Goal: Information Seeking & Learning: Learn about a topic

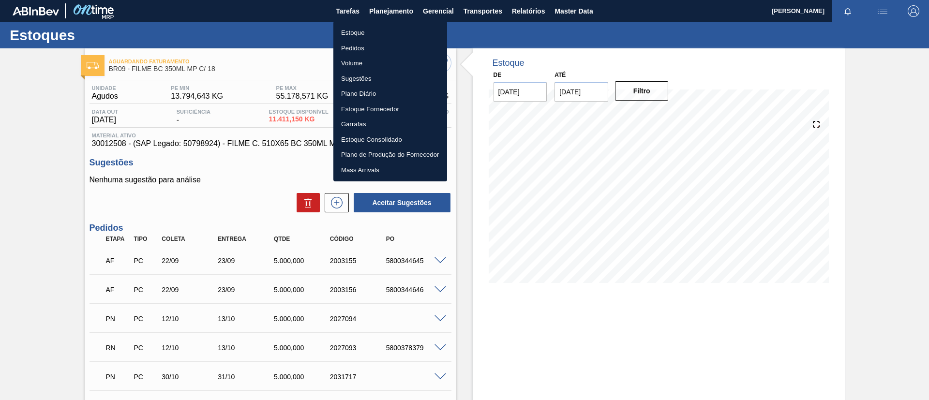
click at [374, 27] on li "Estoque" at bounding box center [390, 32] width 114 height 15
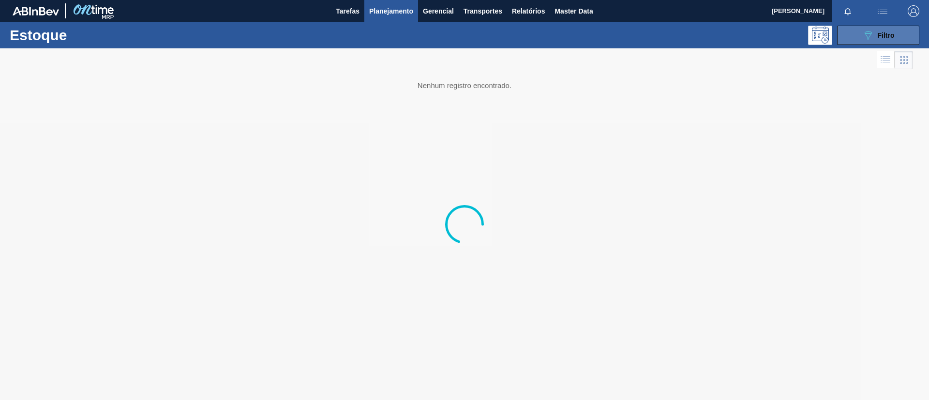
drag, startPoint x: 870, startPoint y: 37, endPoint x: 864, endPoint y: 39, distance: 6.1
click at [867, 37] on icon "089F7B8B-B2A5-4AFE-B5C0-19BA573D28AC" at bounding box center [868, 36] width 12 height 12
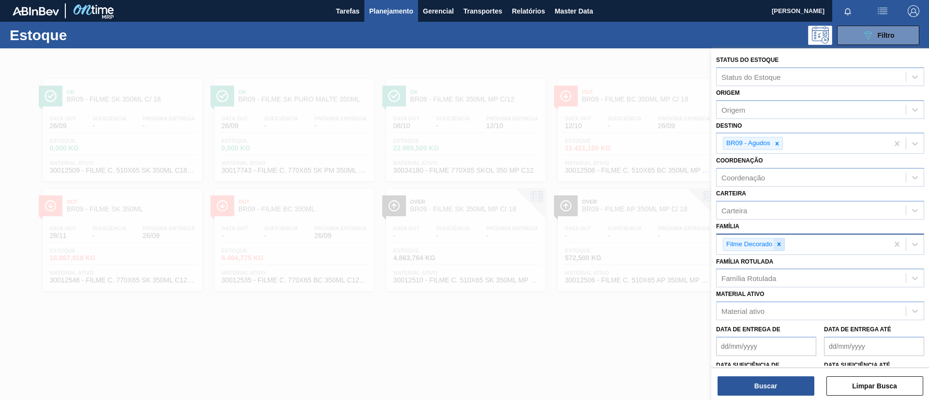
click at [776, 239] on div at bounding box center [779, 244] width 11 height 12
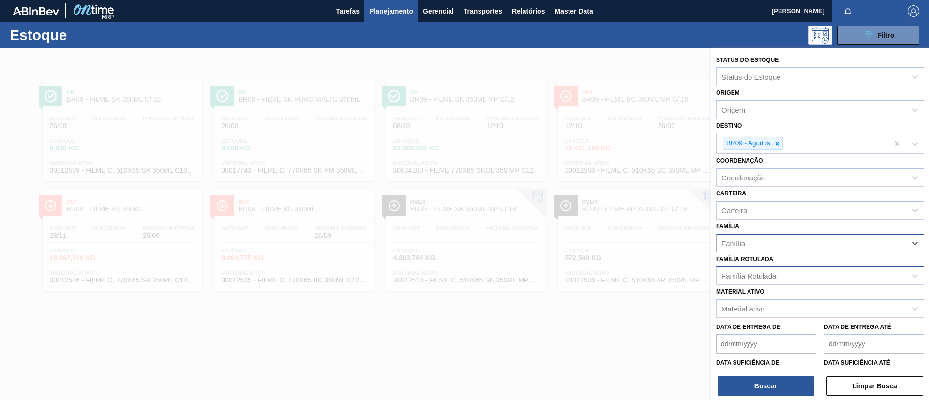
click at [785, 280] on div "Família Rotulada" at bounding box center [810, 276] width 189 height 14
type Rotulada "AP MP12"
click at [804, 303] on div "FILME AP MP12 473ML" at bounding box center [820, 300] width 208 height 18
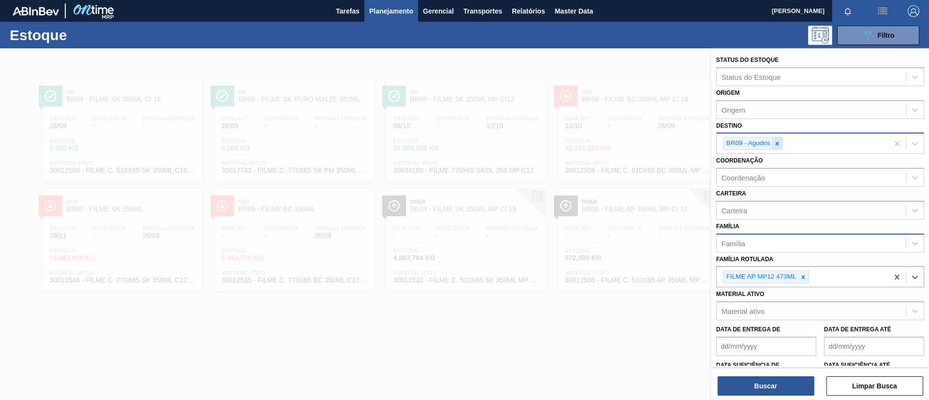
click at [779, 137] on div at bounding box center [777, 143] width 11 height 12
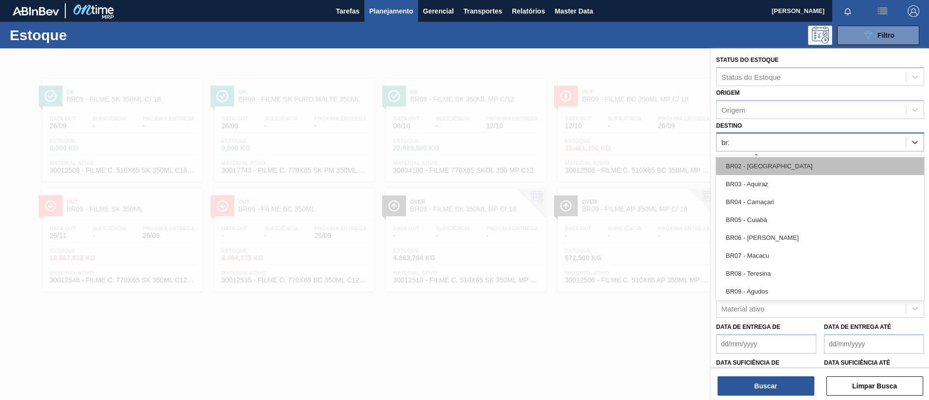
type input "br22"
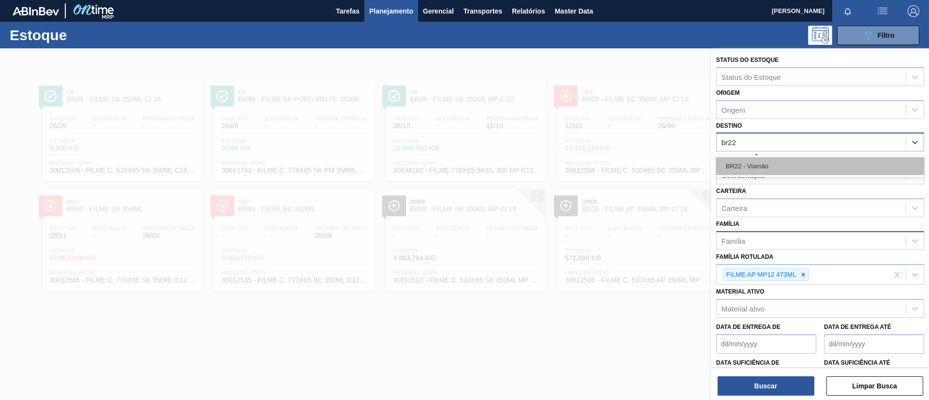
click at [778, 162] on div "BR22 - Viamão" at bounding box center [820, 166] width 208 height 18
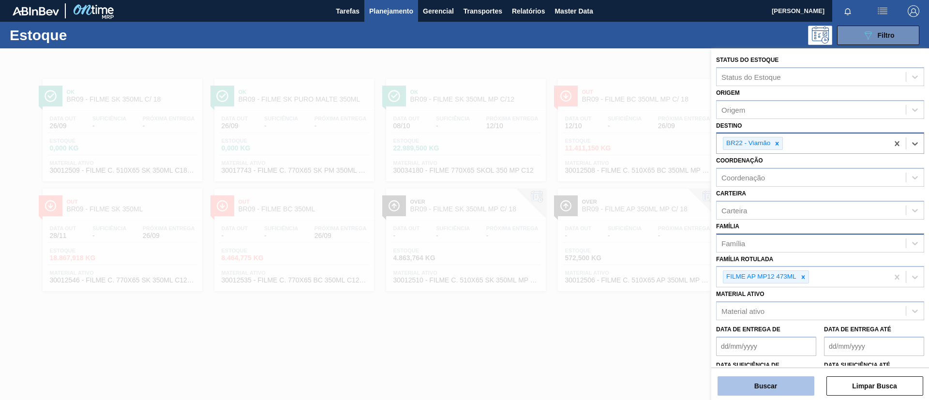
click at [790, 387] on button "Buscar" at bounding box center [765, 385] width 97 height 19
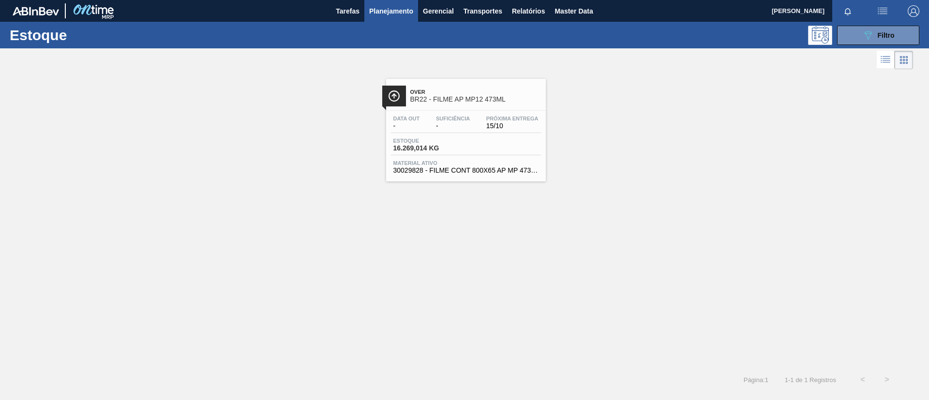
click at [478, 111] on div "Data out - Suficiência - Próxima Entrega 15/10 Estoque 16.269,014 KG Material a…" at bounding box center [466, 144] width 160 height 66
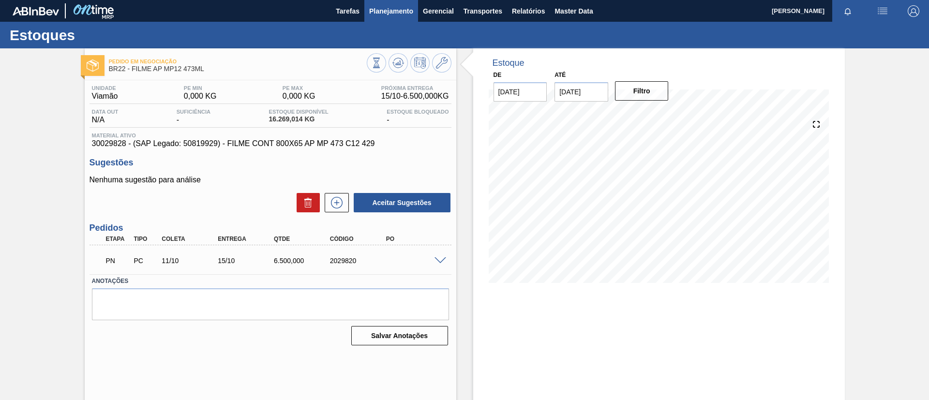
click at [380, 20] on button "Planejamento" at bounding box center [391, 11] width 54 height 22
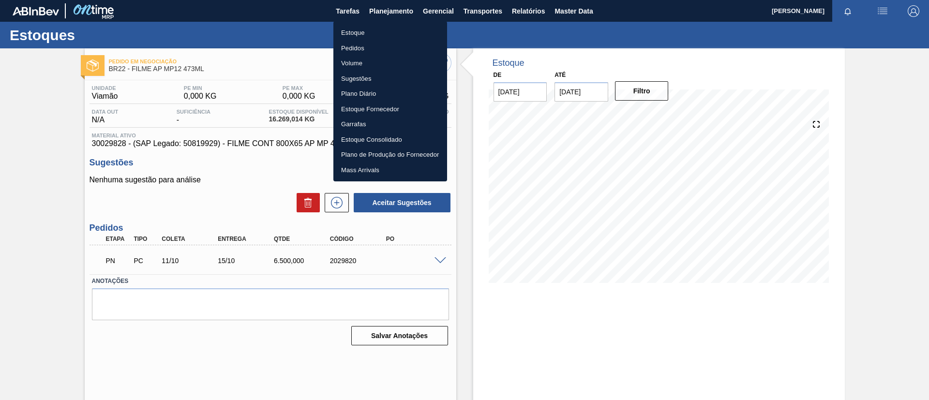
click at [380, 26] on li "Estoque" at bounding box center [390, 32] width 114 height 15
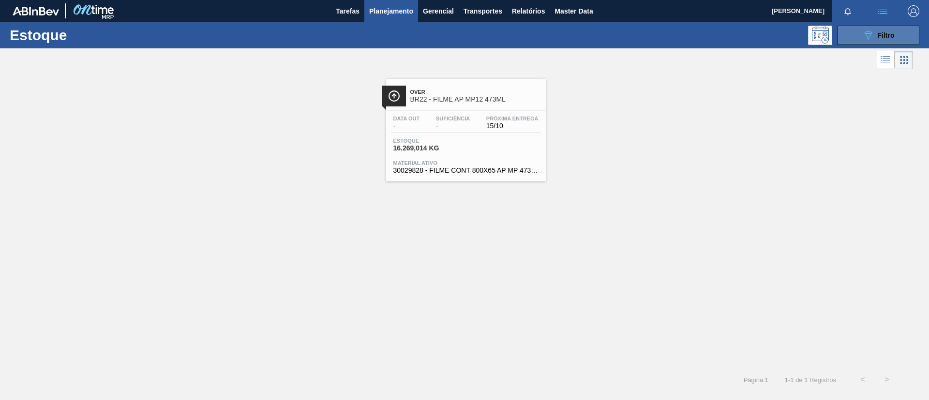
click at [868, 35] on icon "089F7B8B-B2A5-4AFE-B5C0-19BA573D28AC" at bounding box center [868, 36] width 12 height 12
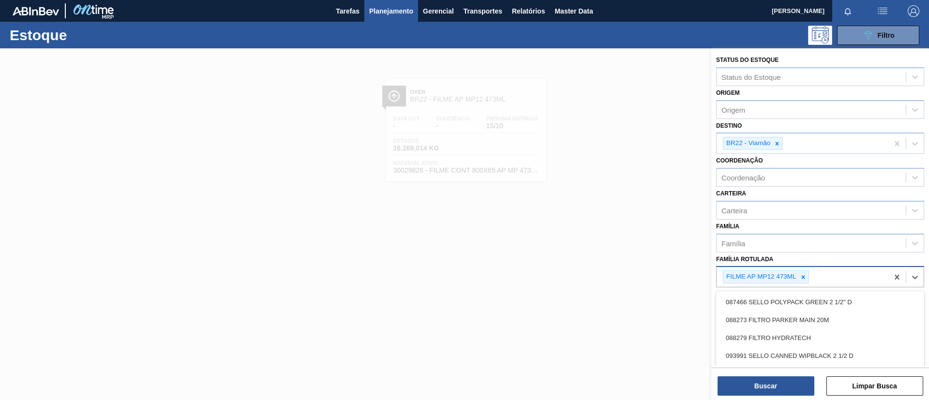
click at [793, 274] on div "FILME AP MP12 473ML" at bounding box center [760, 277] width 74 height 12
click at [802, 274] on icon at bounding box center [803, 277] width 7 height 7
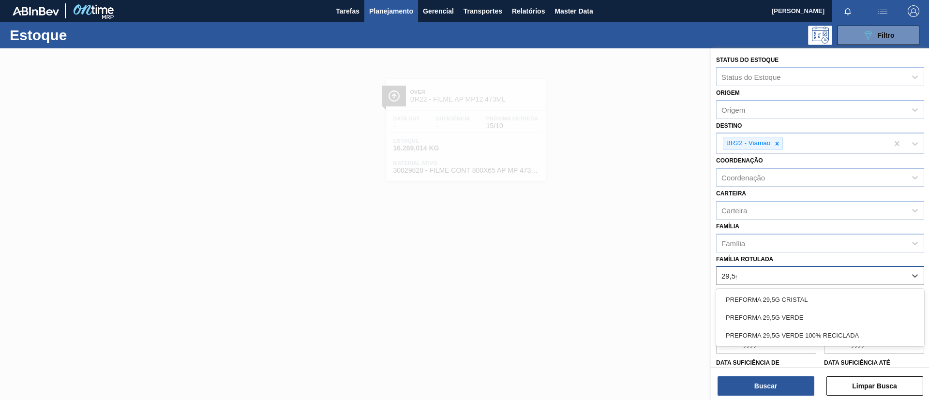
type Rotulada "29,5g c"
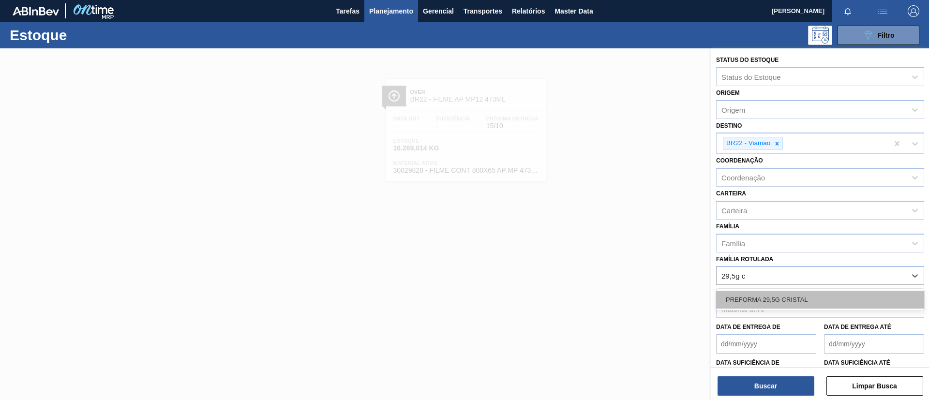
click at [789, 302] on div "PREFORMA 29,5G CRISTAL" at bounding box center [820, 300] width 208 height 18
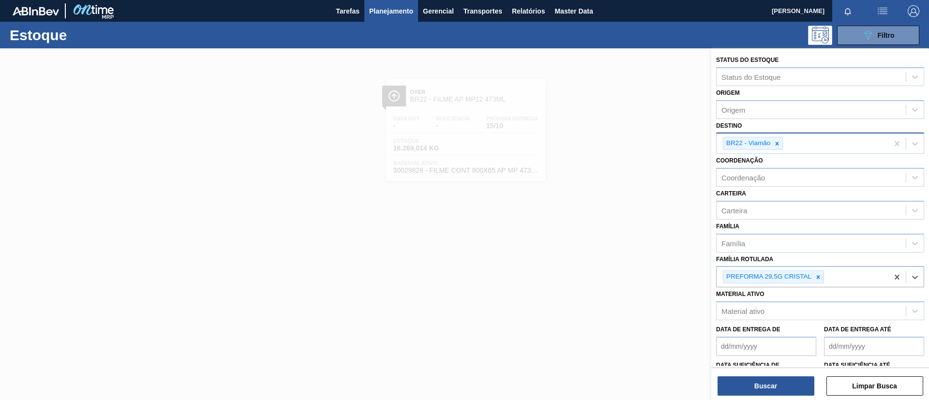
click at [778, 147] on div at bounding box center [777, 143] width 11 height 12
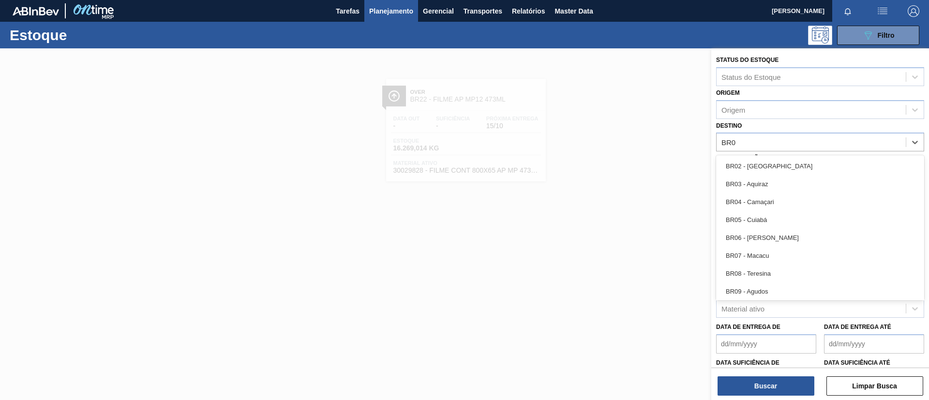
type input "BR03"
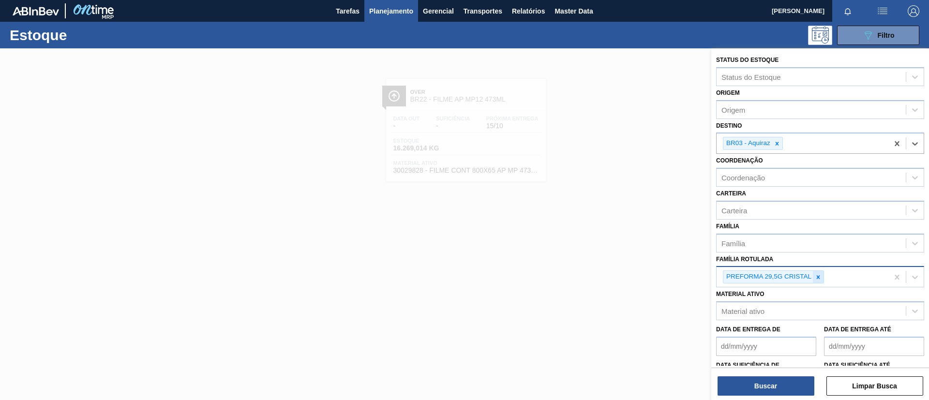
click at [815, 274] on icon at bounding box center [818, 277] width 7 height 7
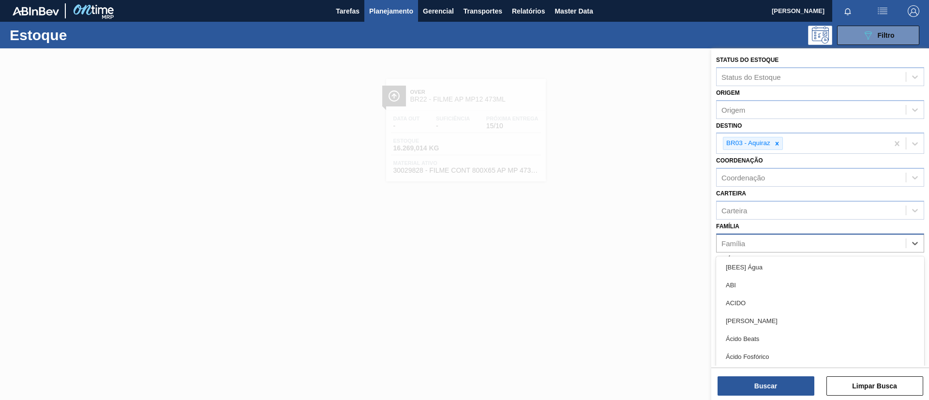
click at [799, 252] on div "Família" at bounding box center [820, 243] width 208 height 19
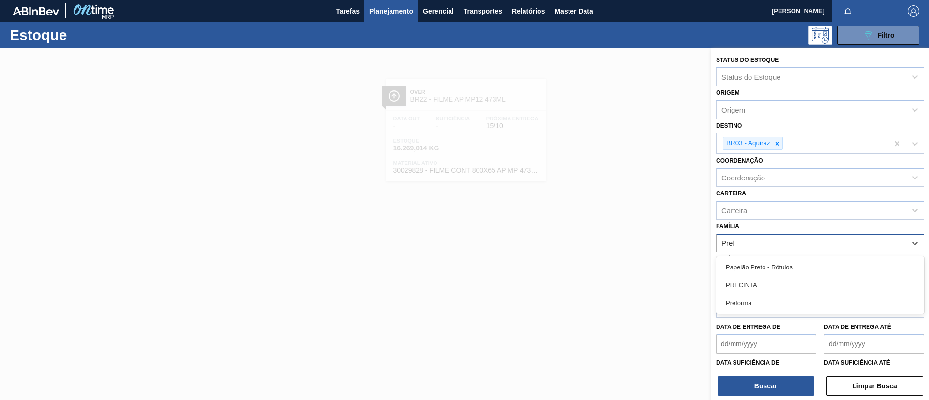
type input "Prefo"
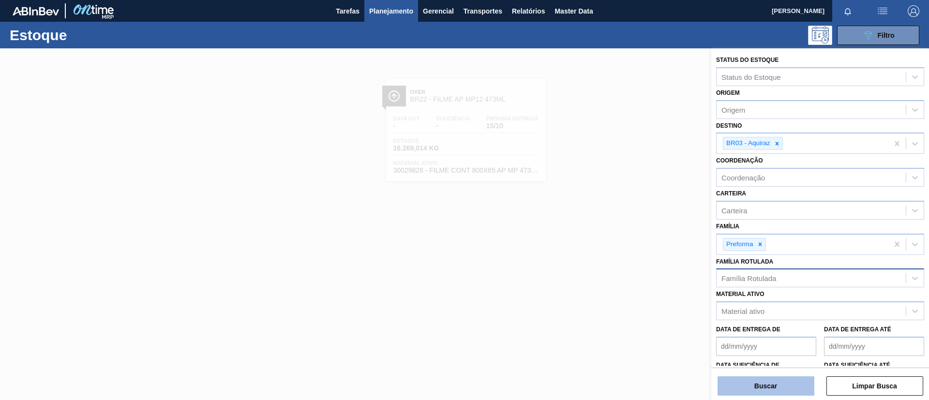
click at [738, 389] on button "Buscar" at bounding box center [765, 385] width 97 height 19
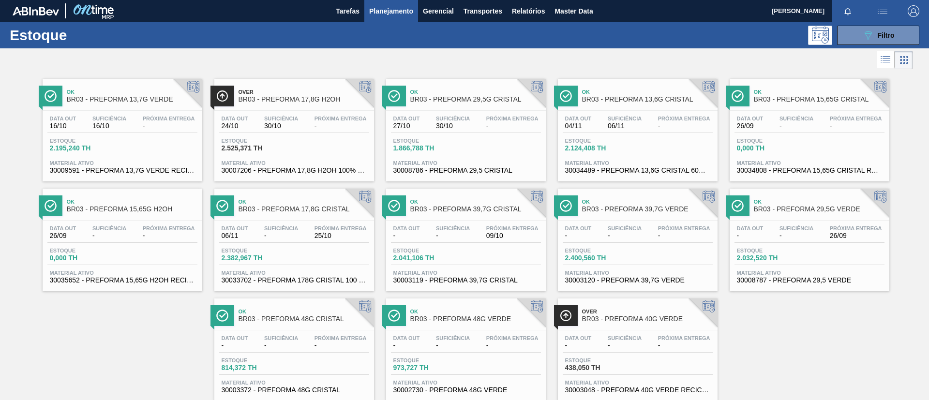
click at [388, 8] on span "Planejamento" at bounding box center [391, 11] width 44 height 12
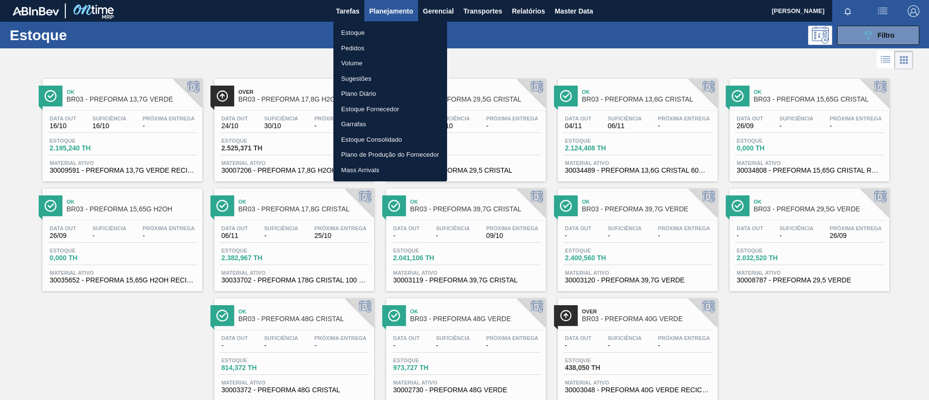
click at [380, 46] on li "Pedidos" at bounding box center [390, 48] width 114 height 15
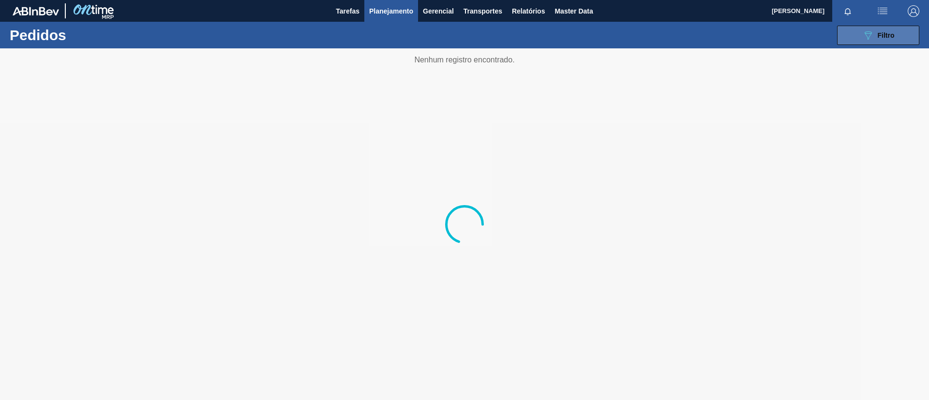
click at [865, 41] on button "089F7B8B-B2A5-4AFE-B5C0-19BA573D28AC Filtro" at bounding box center [878, 35] width 82 height 19
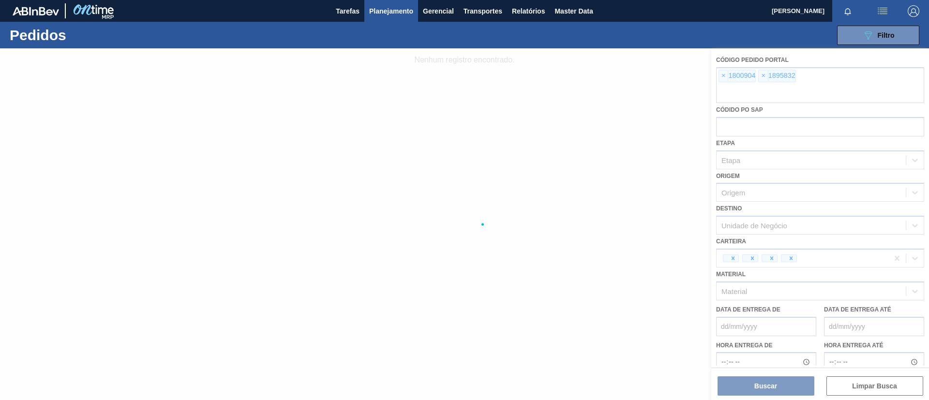
click at [723, 74] on div at bounding box center [464, 224] width 929 height 352
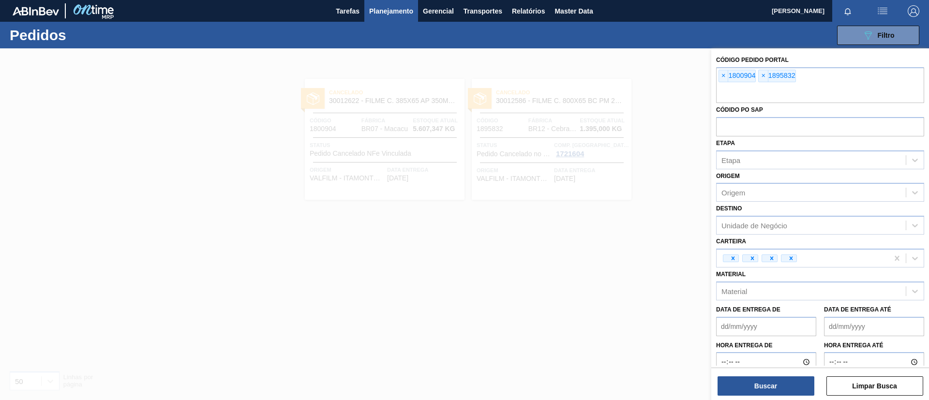
click at [723, 74] on span "×" at bounding box center [723, 76] width 9 height 12
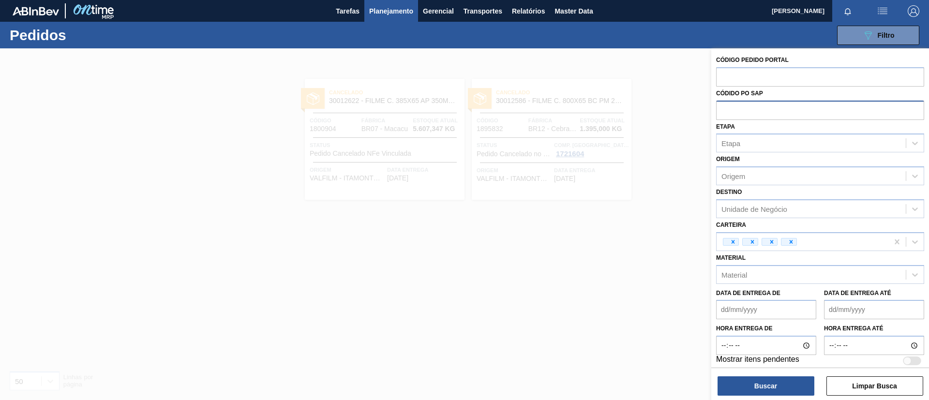
paste input "text"
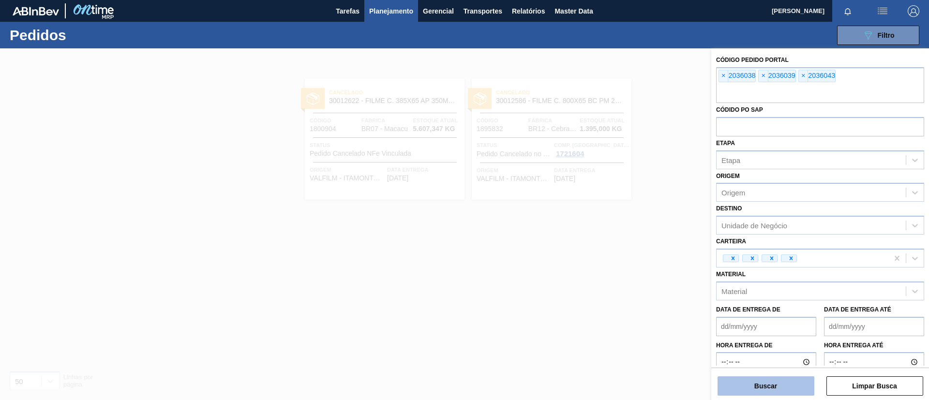
click at [771, 384] on button "Buscar" at bounding box center [765, 385] width 97 height 19
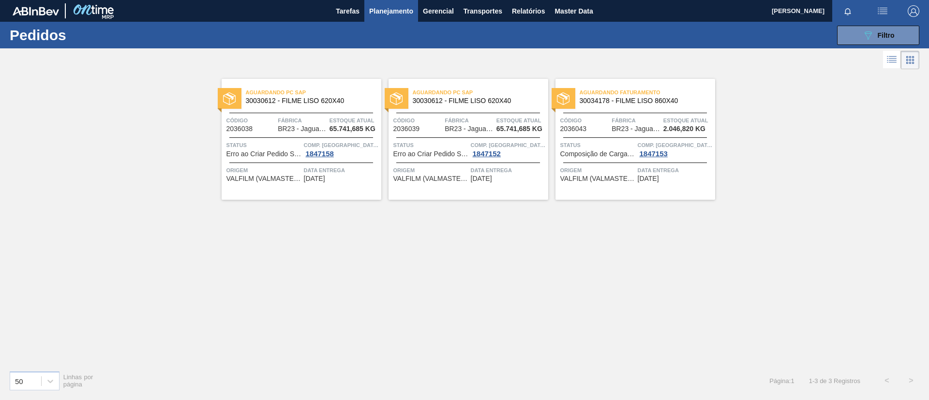
click at [635, 101] on span "30034178 - FILME LISO 860X40" at bounding box center [644, 100] width 128 height 7
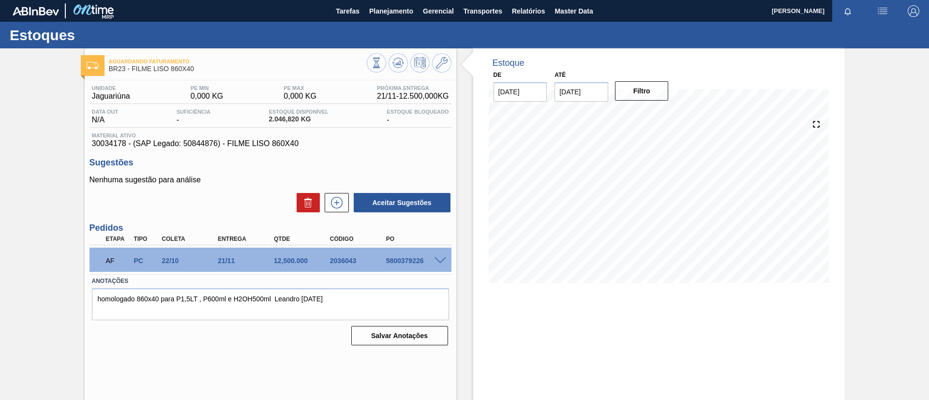
click at [439, 262] on span at bounding box center [440, 260] width 12 height 7
type input "12.500"
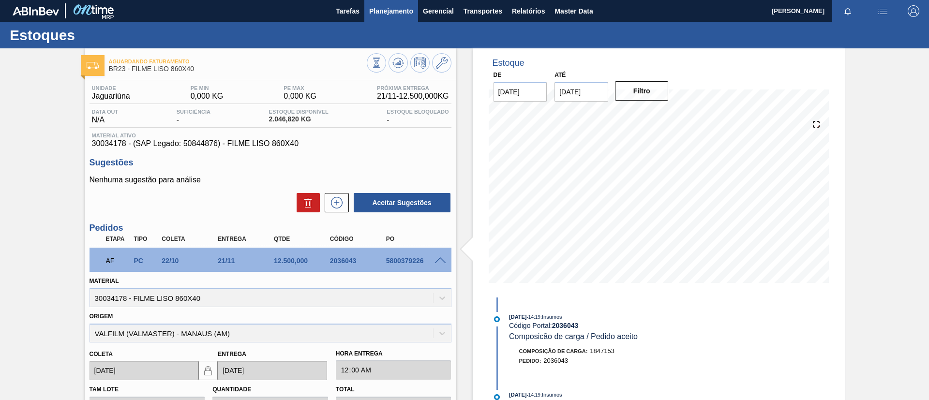
click at [387, 14] on span "Planejamento" at bounding box center [391, 11] width 44 height 12
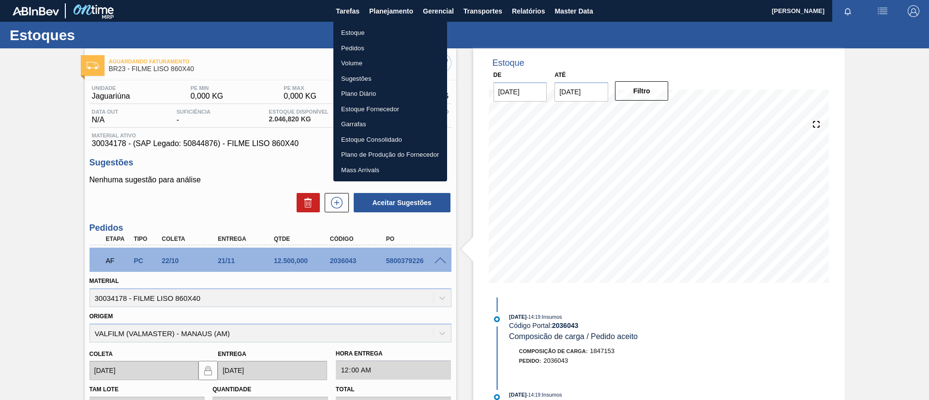
click at [368, 31] on li "Estoque" at bounding box center [390, 32] width 114 height 15
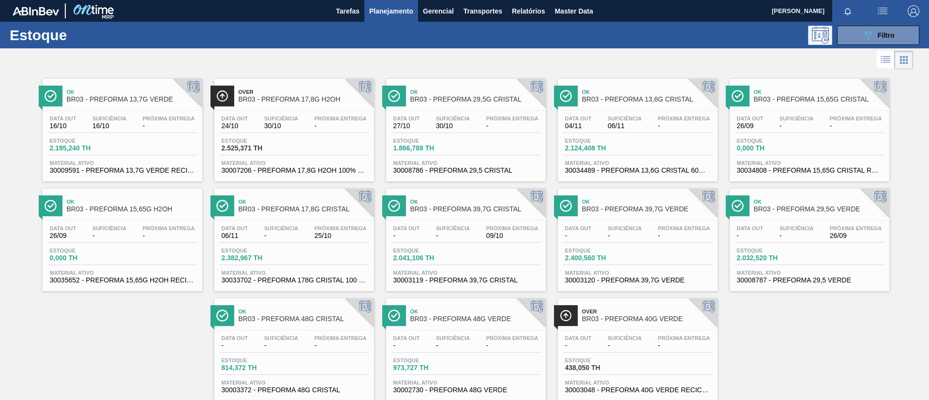
click at [829, 30] on button at bounding box center [820, 35] width 24 height 19
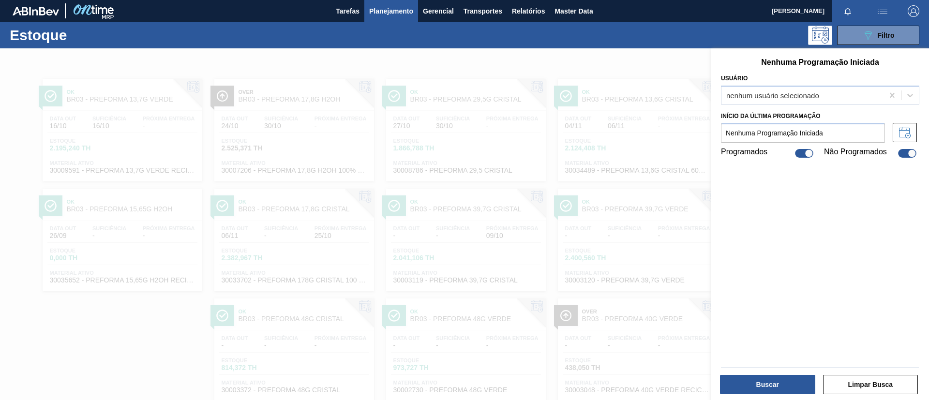
drag, startPoint x: 679, startPoint y: 82, endPoint x: 812, endPoint y: 66, distance: 134.5
click at [681, 82] on div at bounding box center [464, 248] width 929 height 400
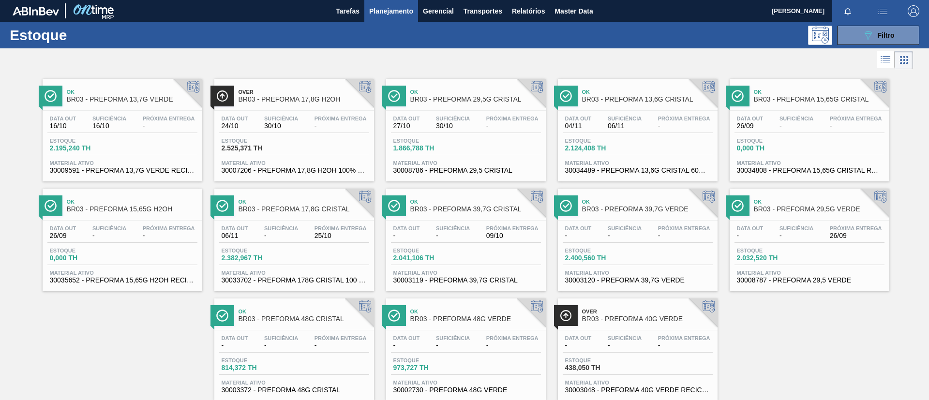
click at [877, 9] on img "button" at bounding box center [883, 11] width 12 height 12
click at [874, 29] on li "Upload de Volumes" at bounding box center [879, 34] width 84 height 17
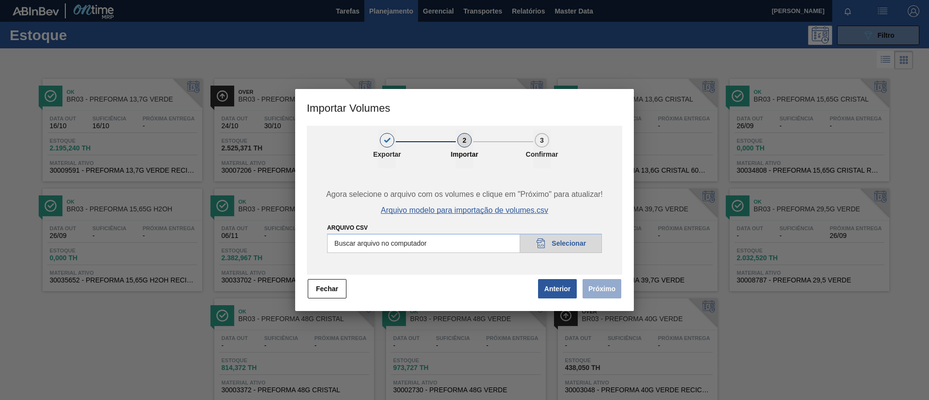
click at [526, 208] on span "Arquivo modelo para importação de volumes.csv" at bounding box center [464, 210] width 167 height 9
click at [334, 300] on div "1 Exportar 2 Importar 3 Confirmar Agora selecione o arquivo com os volumes e cl…" at bounding box center [464, 218] width 339 height 185
click at [331, 300] on div "1 Exportar 2 Importar 3 Confirmar Agora selecione o arquivo com os volumes e cl…" at bounding box center [464, 218] width 339 height 185
drag, startPoint x: 334, startPoint y: 290, endPoint x: 882, endPoint y: 290, distance: 547.6
click at [335, 290] on button "Fechar" at bounding box center [327, 288] width 39 height 19
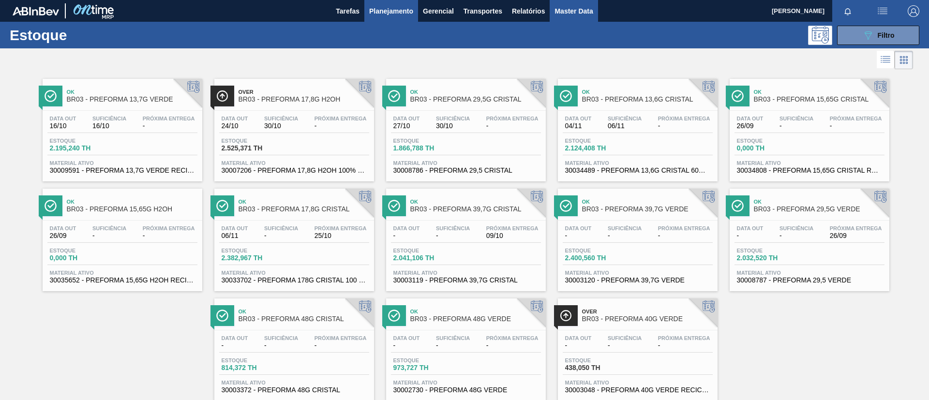
click at [569, 13] on span "Master Data" at bounding box center [573, 11] width 38 height 12
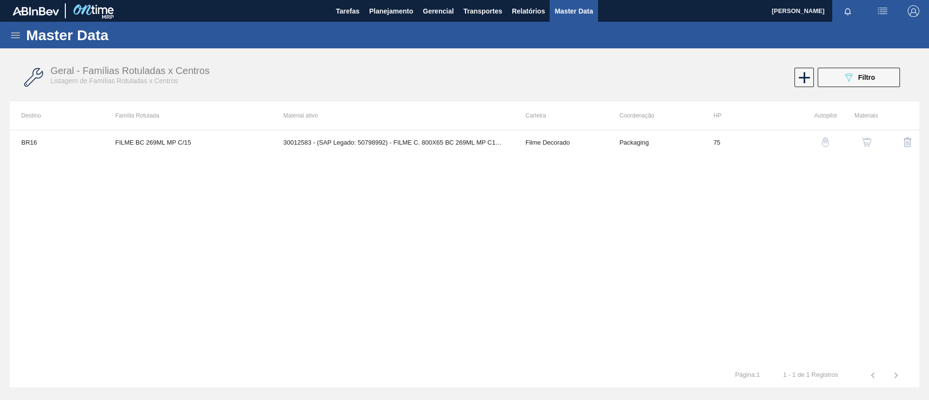
click at [13, 39] on icon at bounding box center [16, 36] width 12 height 12
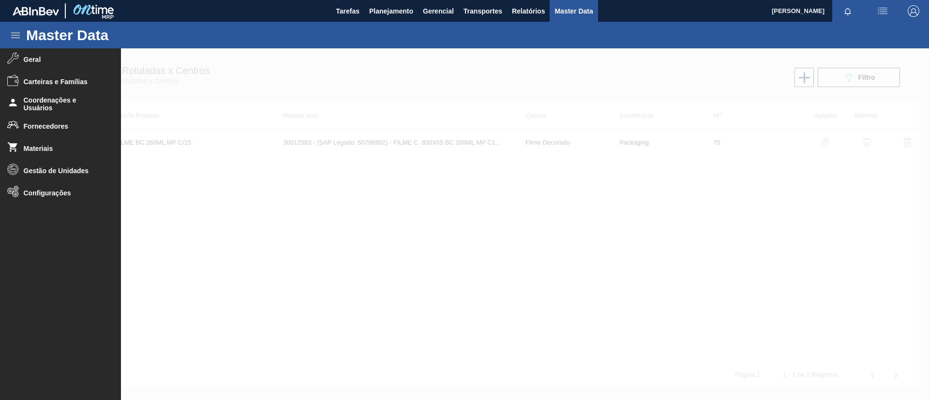
click at [418, 84] on div at bounding box center [464, 224] width 929 height 352
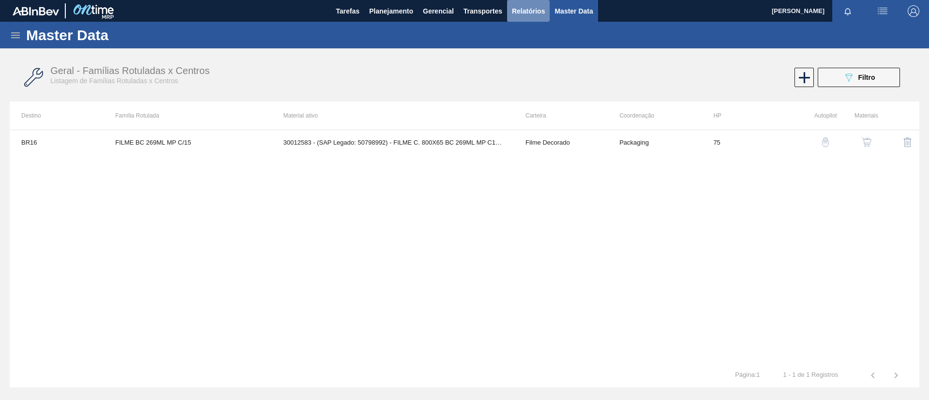
click at [535, 17] on button "Relatórios" at bounding box center [528, 11] width 43 height 22
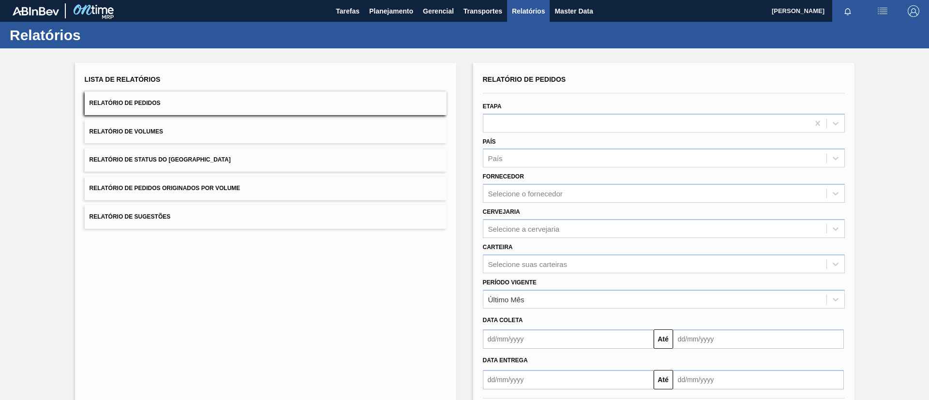
click at [147, 153] on button "Relatório de Status do Estoque" at bounding box center [266, 160] width 362 height 24
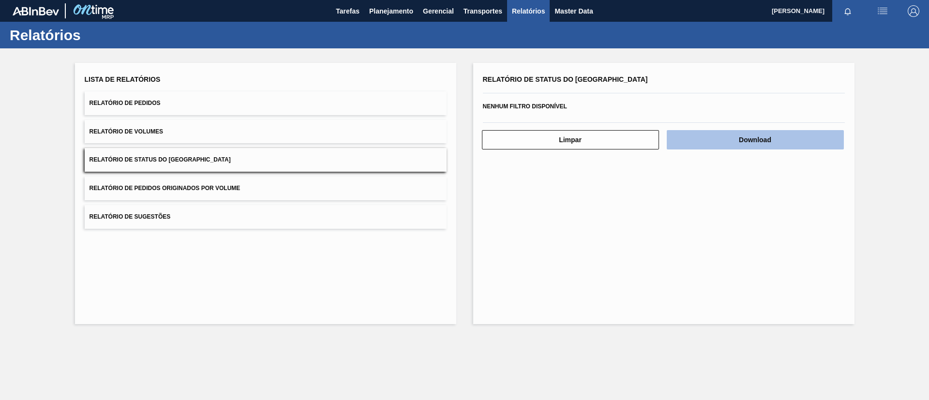
click at [751, 140] on button "Download" at bounding box center [755, 139] width 177 height 19
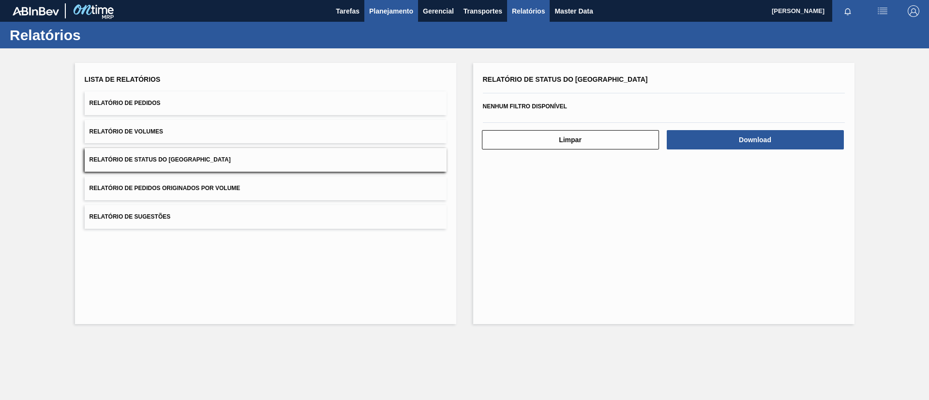
click at [417, 14] on div "Tarefas Planejamento Gerencial Transportes Relatórios Master Data" at bounding box center [464, 11] width 929 height 22
click at [380, 20] on button "Planejamento" at bounding box center [391, 11] width 54 height 22
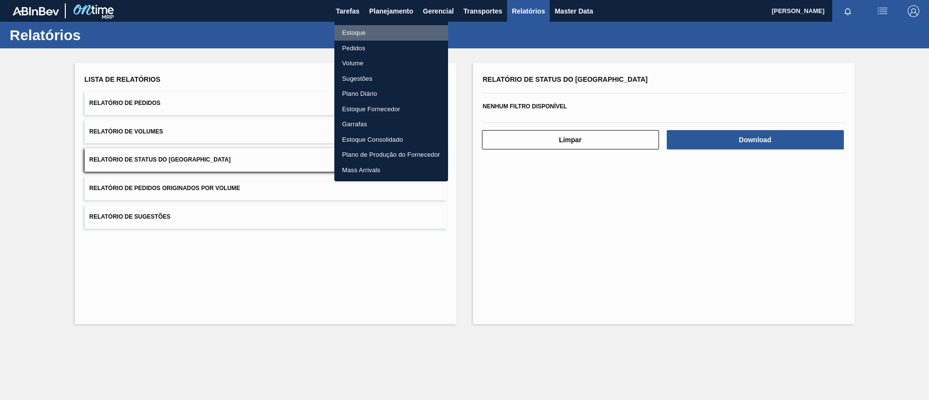
click at [375, 34] on li "Estoque" at bounding box center [391, 32] width 114 height 15
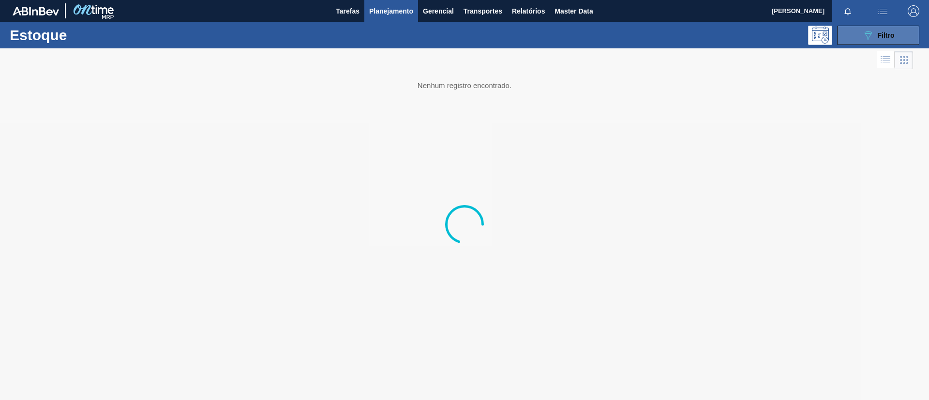
drag, startPoint x: 871, startPoint y: 34, endPoint x: 867, endPoint y: 37, distance: 5.1
click at [871, 34] on icon "089F7B8B-B2A5-4AFE-B5C0-19BA573D28AC" at bounding box center [868, 36] width 12 height 12
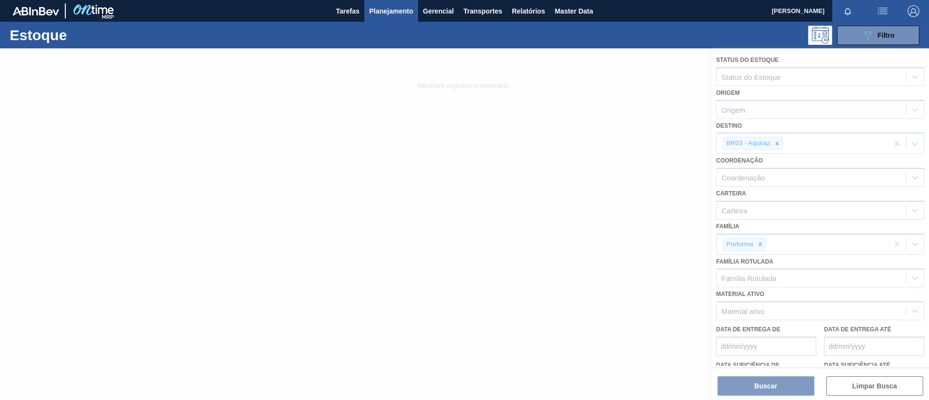
click at [753, 244] on div at bounding box center [464, 224] width 929 height 352
click at [756, 246] on div at bounding box center [464, 224] width 929 height 352
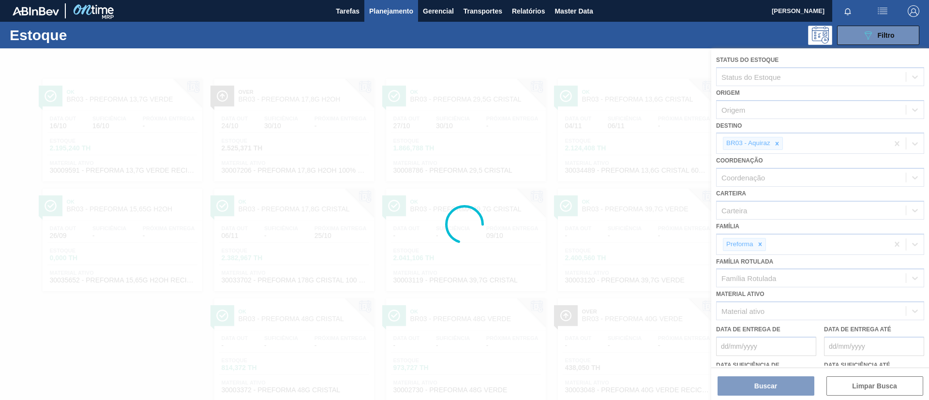
click at [757, 250] on div at bounding box center [464, 224] width 929 height 352
click at [758, 247] on div at bounding box center [464, 224] width 929 height 352
click at [759, 246] on div at bounding box center [464, 224] width 929 height 352
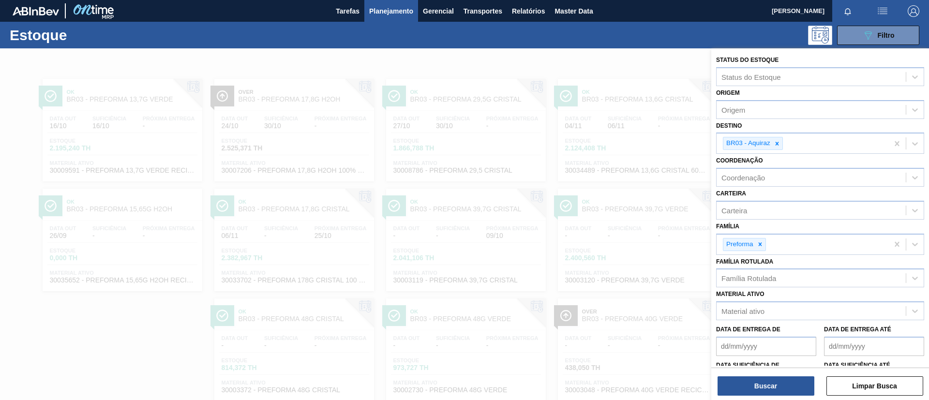
click at [759, 246] on icon at bounding box center [760, 244] width 7 height 7
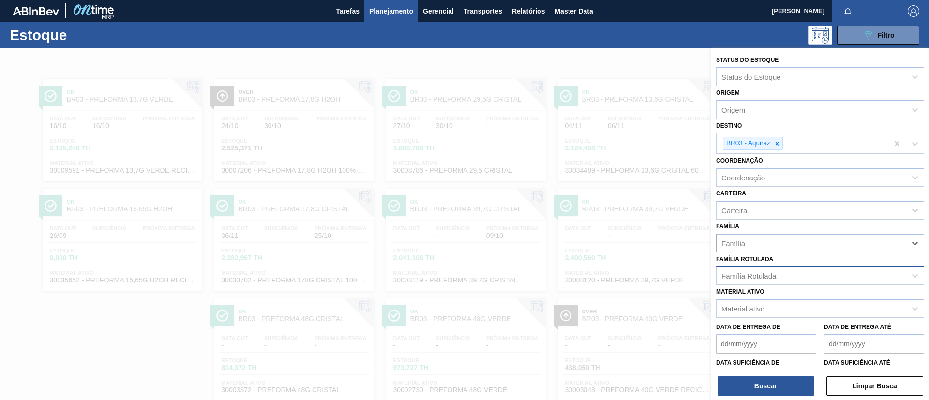
click at [766, 282] on div "Família Rotulada" at bounding box center [810, 276] width 189 height 14
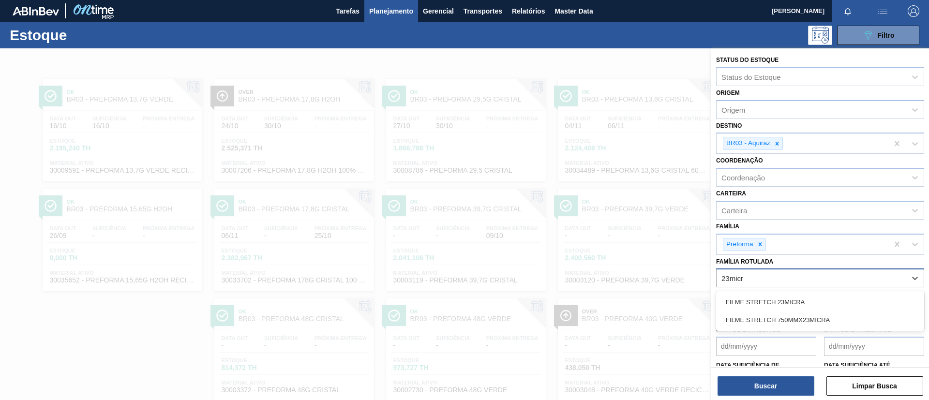
type Rotulada "23micra"
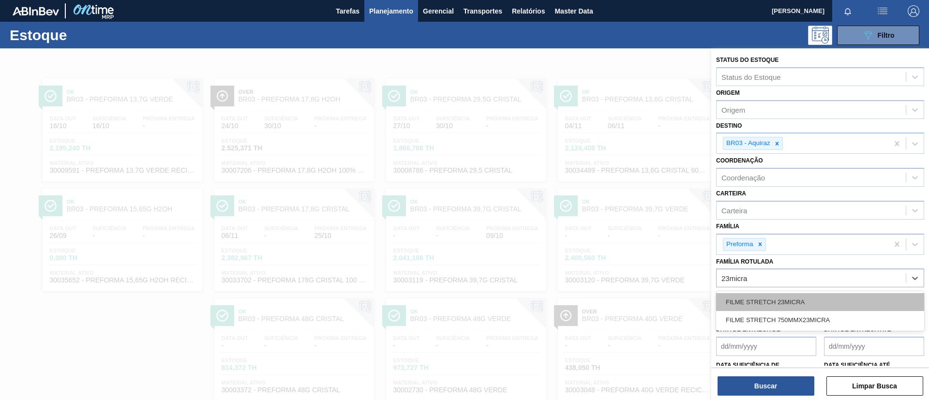
click at [787, 298] on div "FILME STRETCH 23MICRA" at bounding box center [820, 302] width 208 height 18
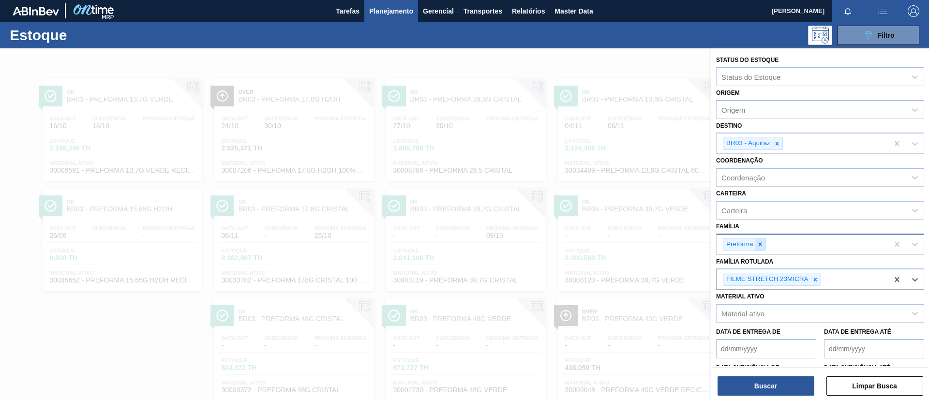
click at [763, 245] on div at bounding box center [760, 244] width 11 height 12
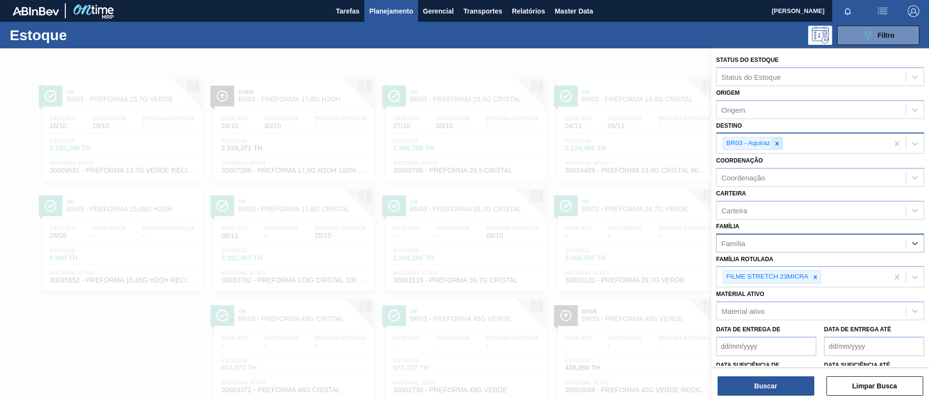
click at [774, 146] on icon at bounding box center [777, 143] width 7 height 7
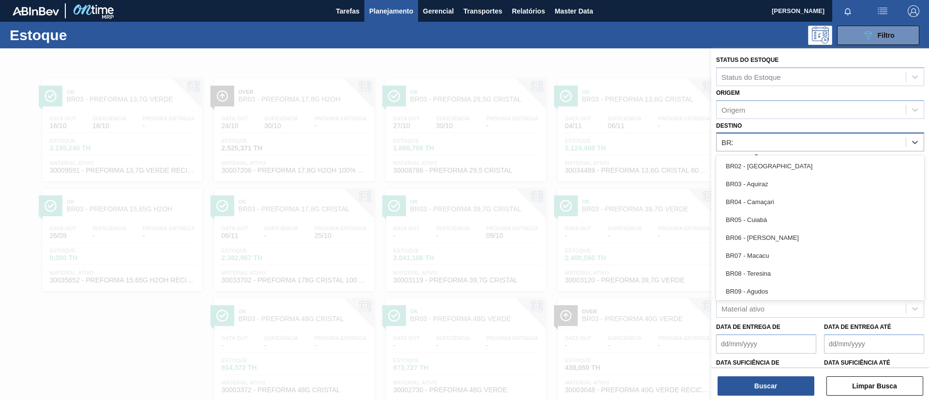
type input "BR23"
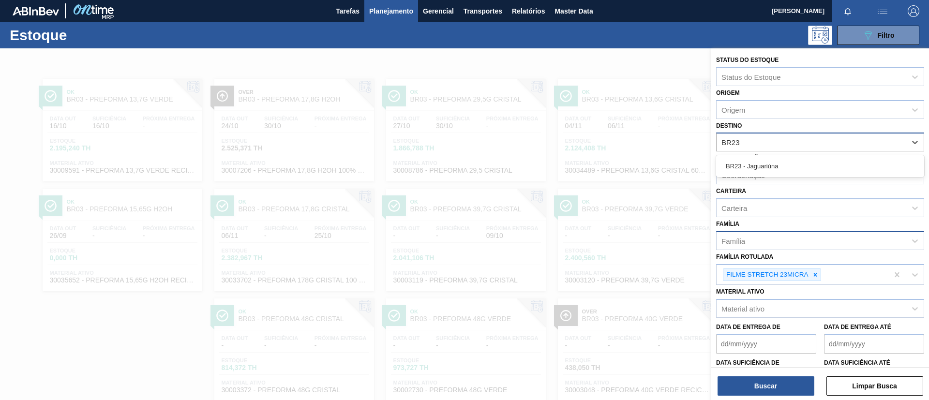
click at [790, 167] on div "BR23 - Jaguariúna" at bounding box center [820, 166] width 208 height 18
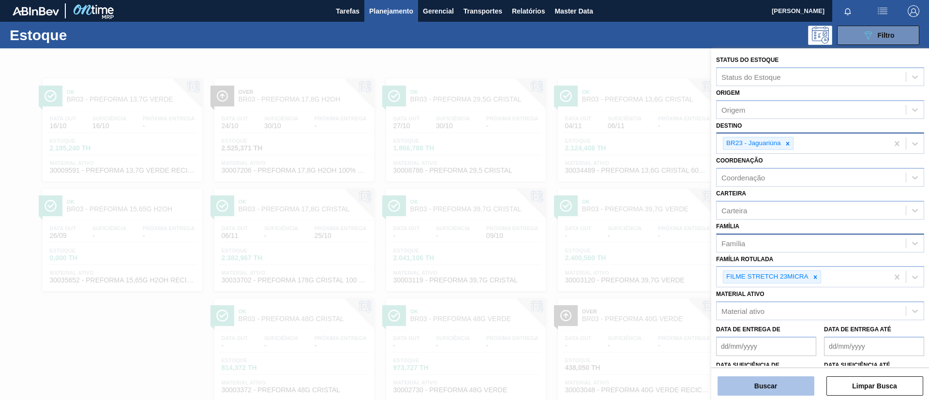
click at [766, 387] on button "Buscar" at bounding box center [765, 385] width 97 height 19
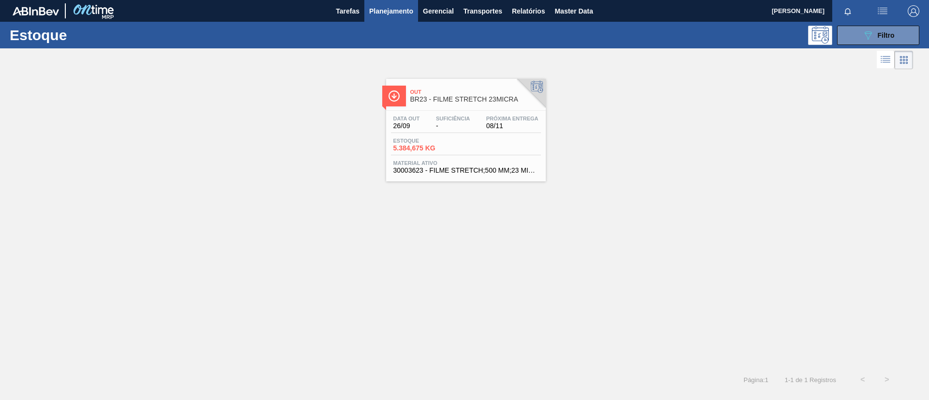
click at [460, 98] on span "BR23 - FILME STRETCH 23MICRA" at bounding box center [475, 99] width 131 height 7
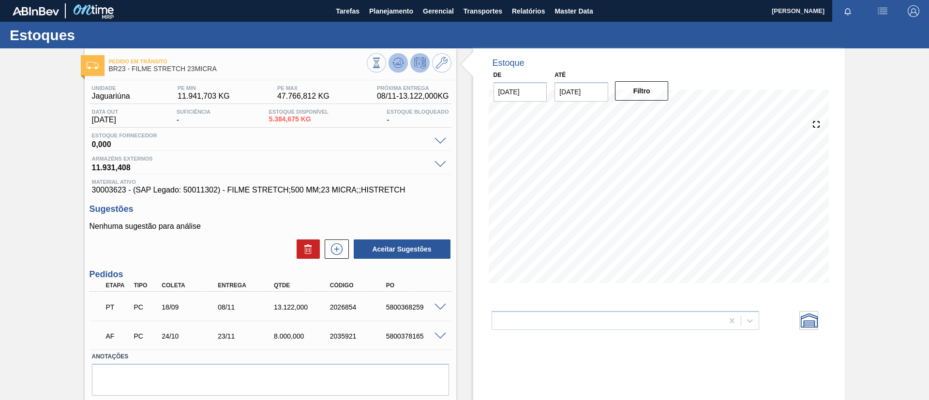
click at [391, 59] on button at bounding box center [397, 62] width 19 height 19
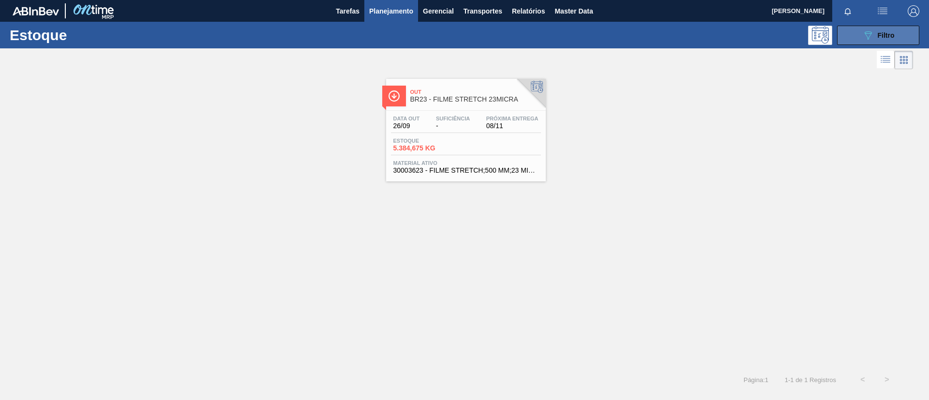
click at [866, 37] on icon "089F7B8B-B2A5-4AFE-B5C0-19BA573D28AC" at bounding box center [868, 36] width 12 height 12
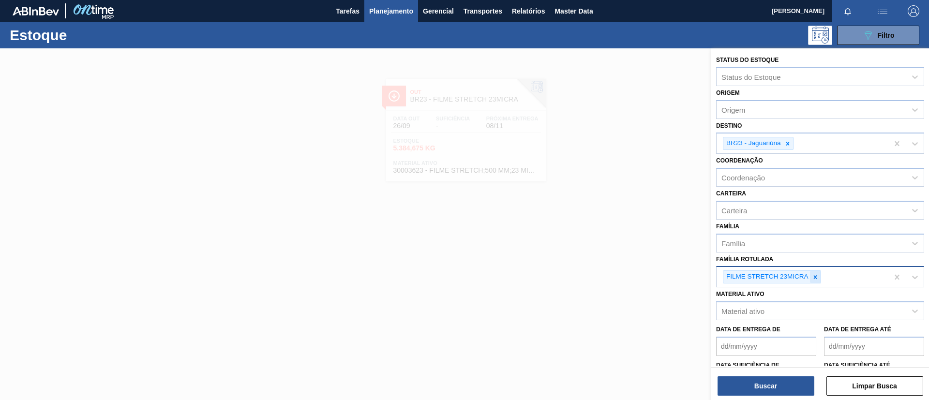
click at [810, 275] on div at bounding box center [815, 277] width 11 height 12
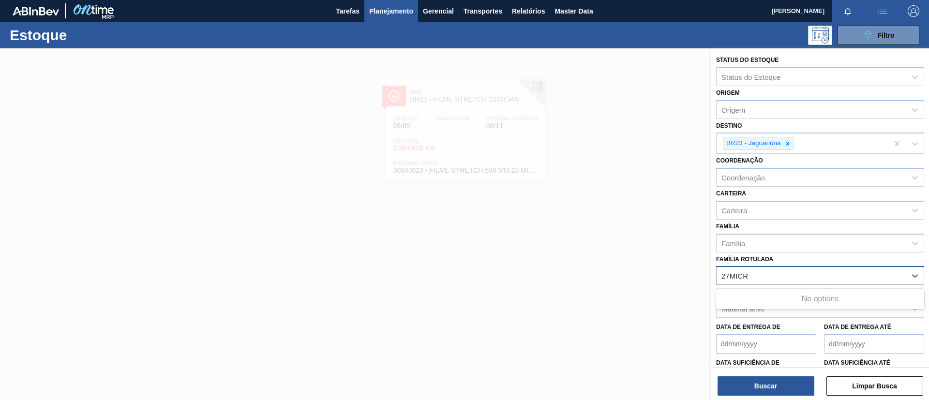
type Rotulada "27MICRA"
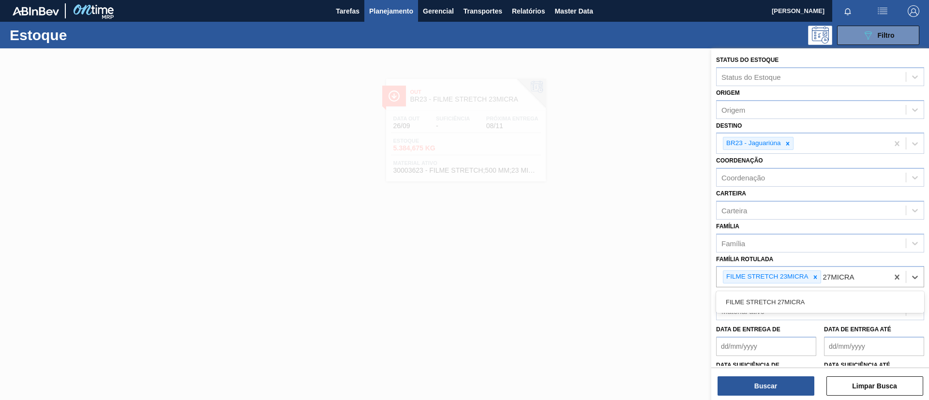
click at [804, 294] on div "FILME STRETCH 27MICRA" at bounding box center [820, 302] width 208 height 18
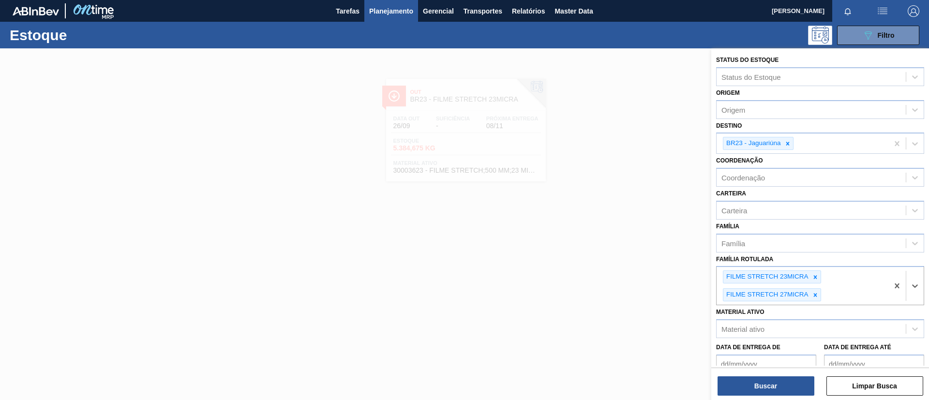
click at [812, 277] on icon at bounding box center [815, 277] width 7 height 7
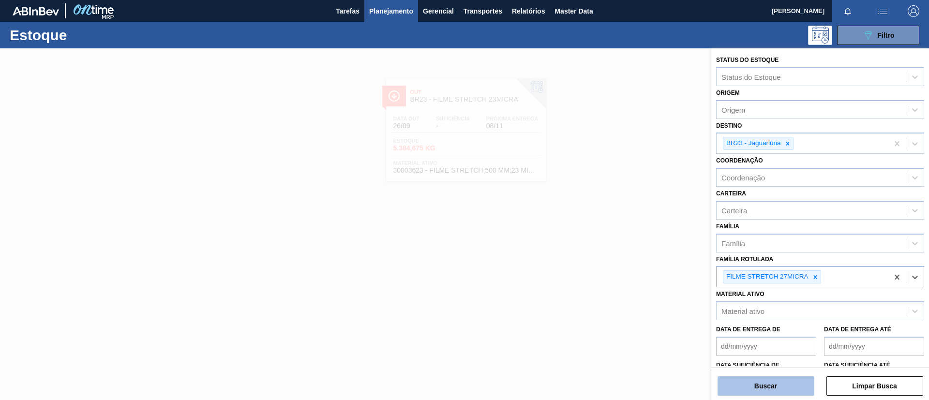
click at [773, 383] on button "Buscar" at bounding box center [765, 385] width 97 height 19
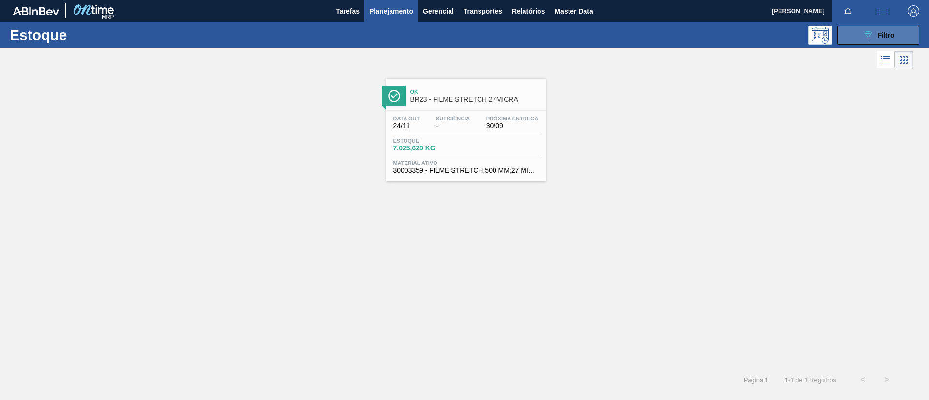
click at [868, 36] on icon "089F7B8B-B2A5-4AFE-B5C0-19BA573D28AC" at bounding box center [868, 36] width 12 height 12
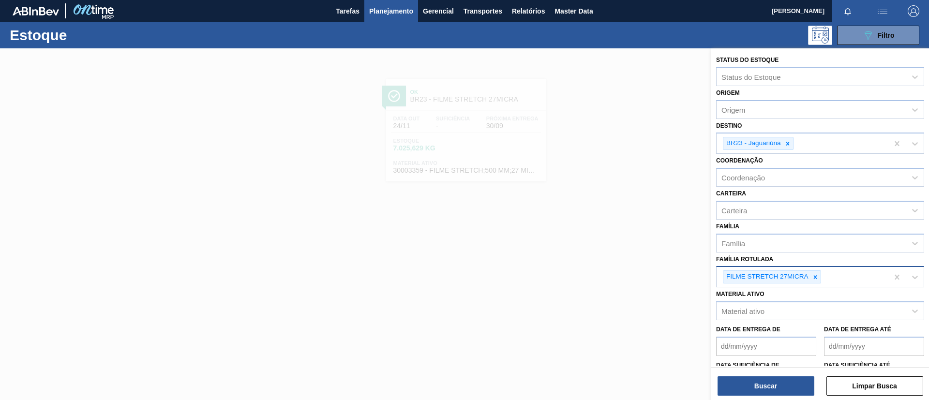
click at [821, 283] on div "FILME STRETCH 27MICRA" at bounding box center [802, 277] width 172 height 20
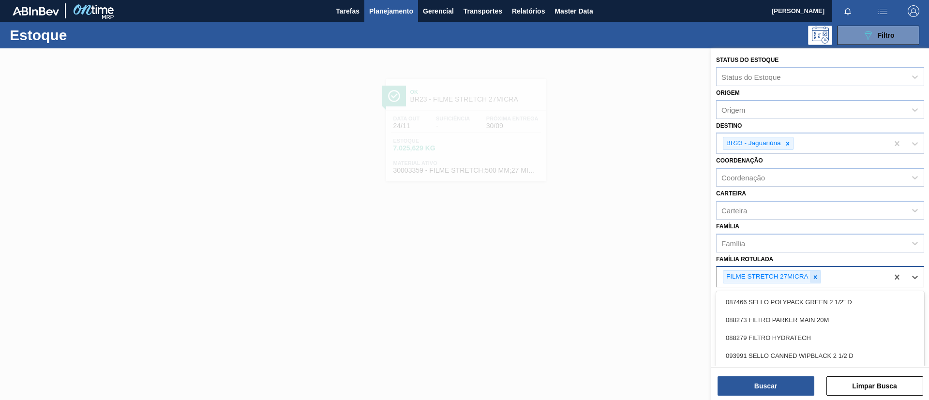
click at [819, 281] on div at bounding box center [815, 277] width 11 height 12
click at [801, 248] on div "Família" at bounding box center [810, 243] width 189 height 14
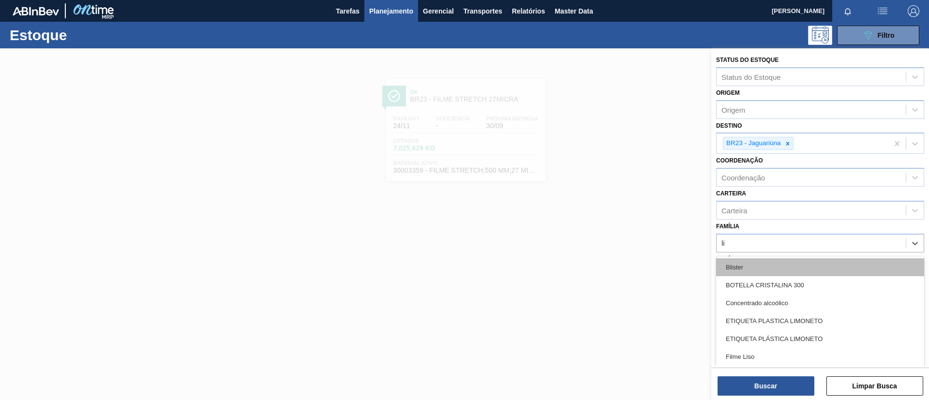
type input "lis"
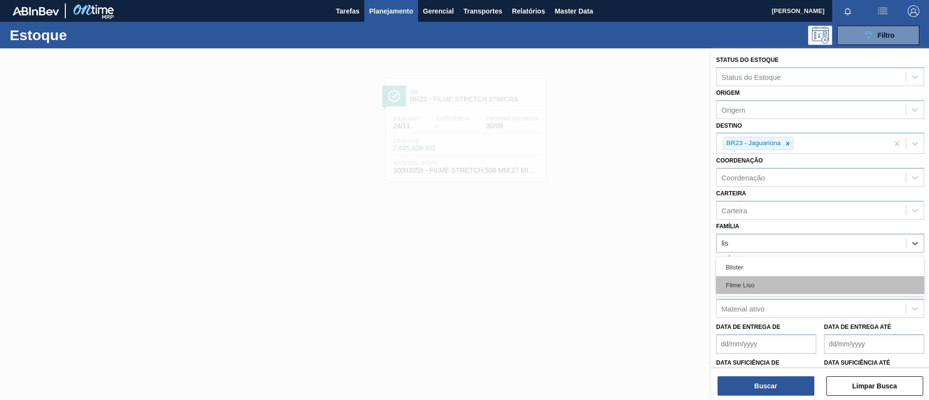
click at [781, 279] on div "Filme Liso" at bounding box center [820, 285] width 208 height 18
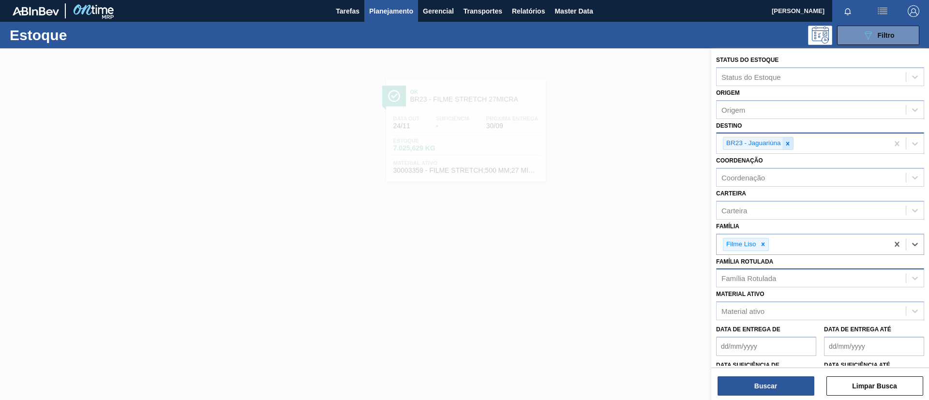
click at [789, 140] on div at bounding box center [787, 143] width 11 height 12
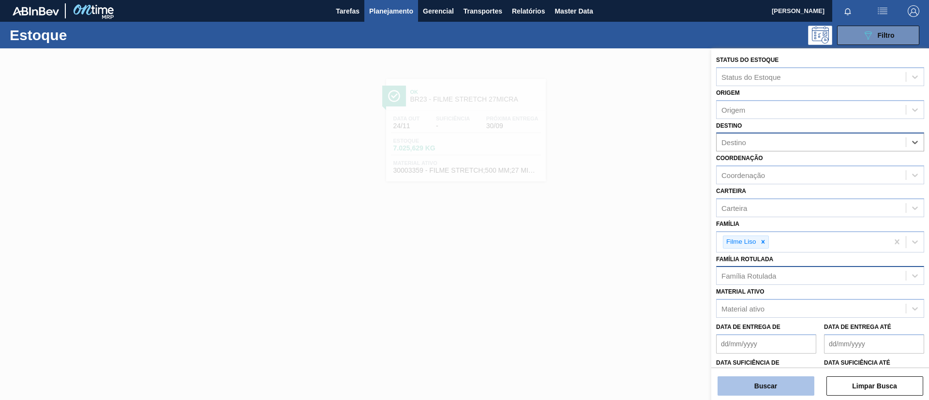
click at [775, 388] on button "Buscar" at bounding box center [765, 385] width 97 height 19
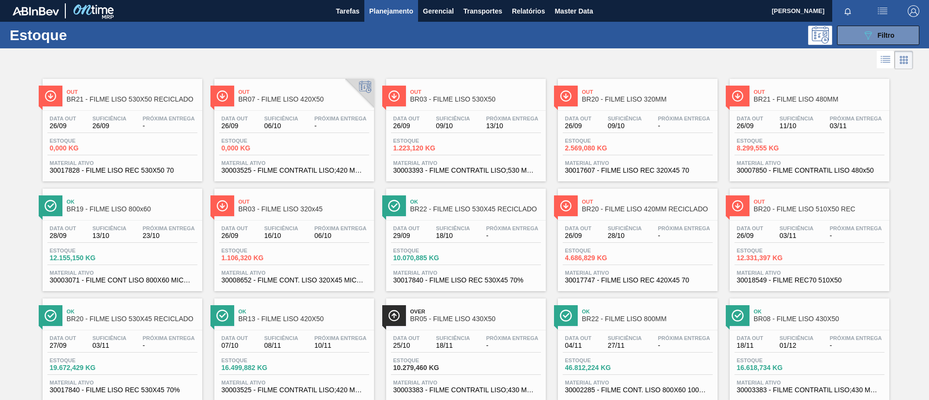
click at [873, 38] on div "089F7B8B-B2A5-4AFE-B5C0-19BA573D28AC Filtro" at bounding box center [878, 36] width 32 height 12
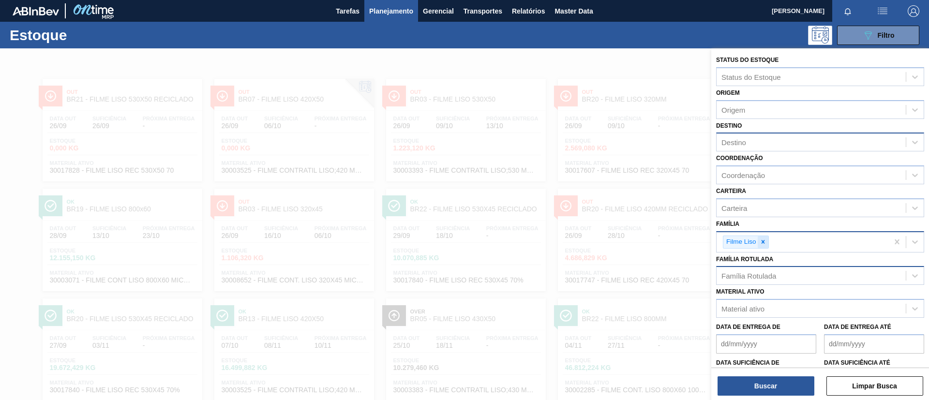
click at [763, 245] on icon at bounding box center [762, 241] width 7 height 7
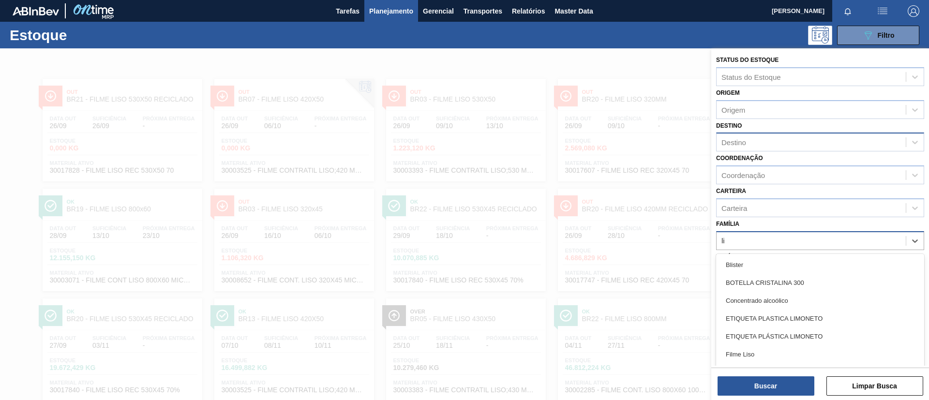
type input "lis"
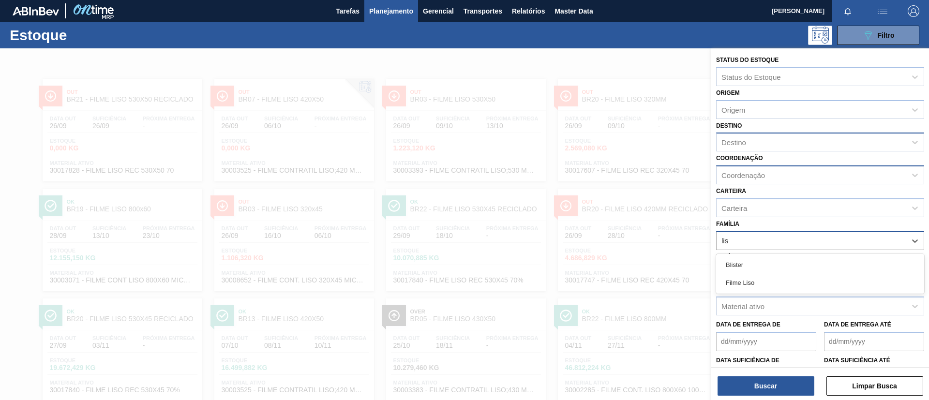
drag, startPoint x: 770, startPoint y: 284, endPoint x: 766, endPoint y: 183, distance: 100.7
click at [770, 283] on div "Filme Liso" at bounding box center [820, 283] width 208 height 18
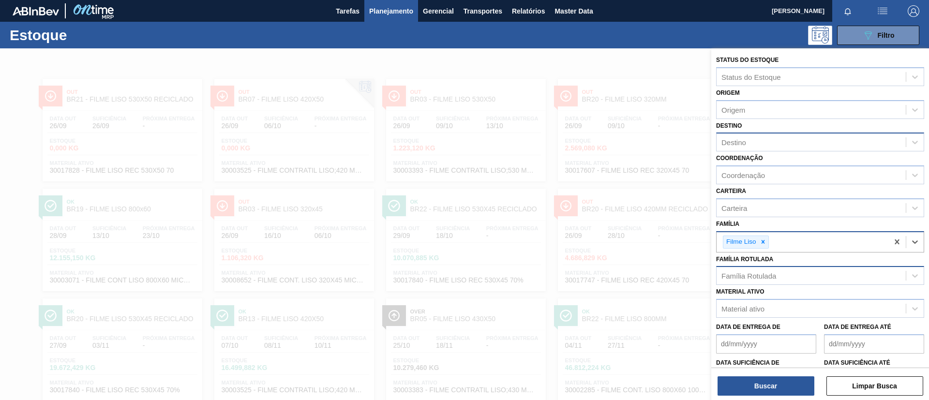
click at [761, 142] on div "Destino" at bounding box center [810, 142] width 189 height 14
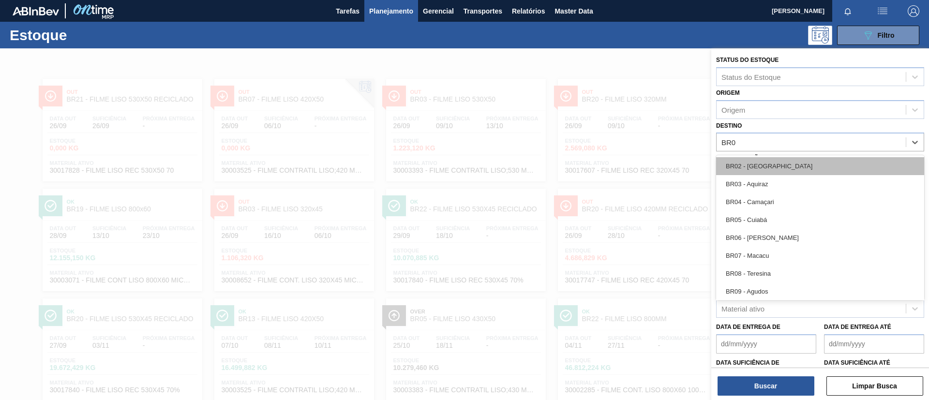
type input "BR07"
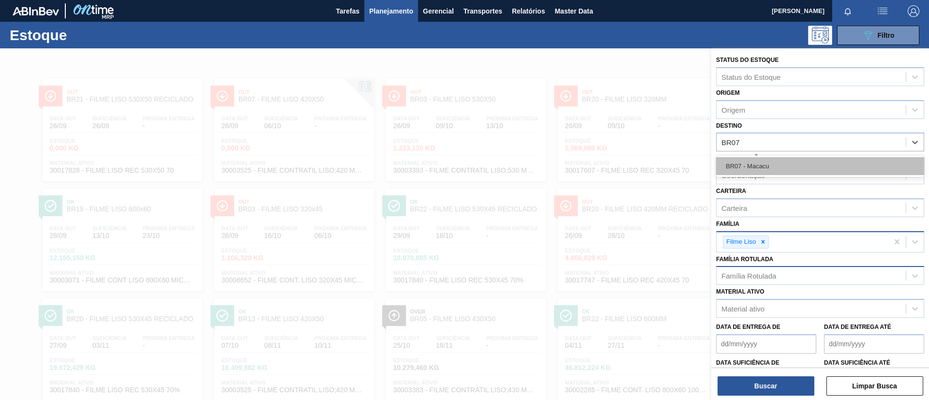
click at [769, 159] on div "BR07 - Macacu" at bounding box center [820, 166] width 208 height 18
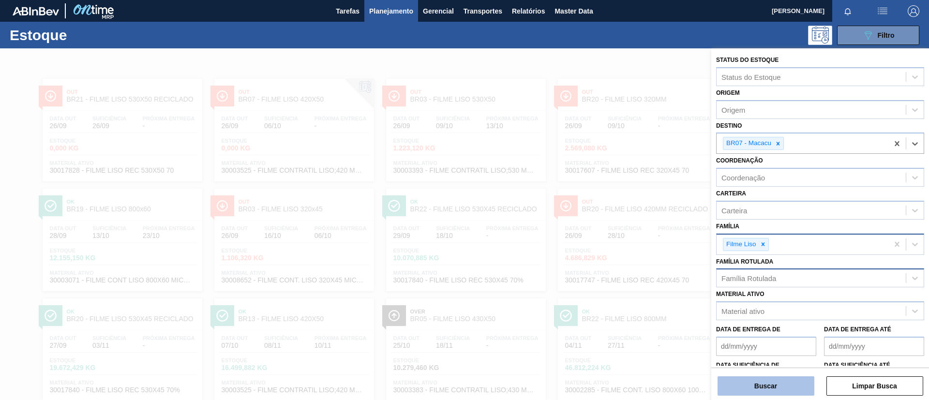
click at [763, 382] on button "Buscar" at bounding box center [765, 385] width 97 height 19
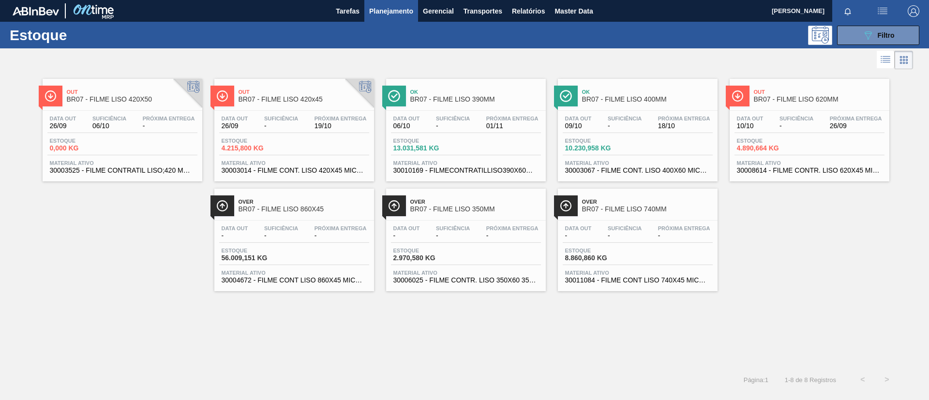
click at [507, 125] on span "01/11" at bounding box center [512, 125] width 52 height 7
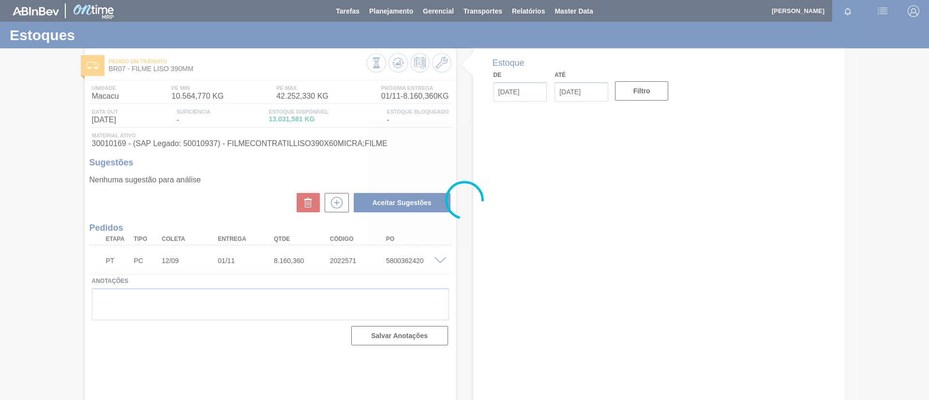
drag, startPoint x: 507, startPoint y: 125, endPoint x: 149, endPoint y: 143, distance: 358.9
click at [149, 143] on div at bounding box center [464, 200] width 929 height 400
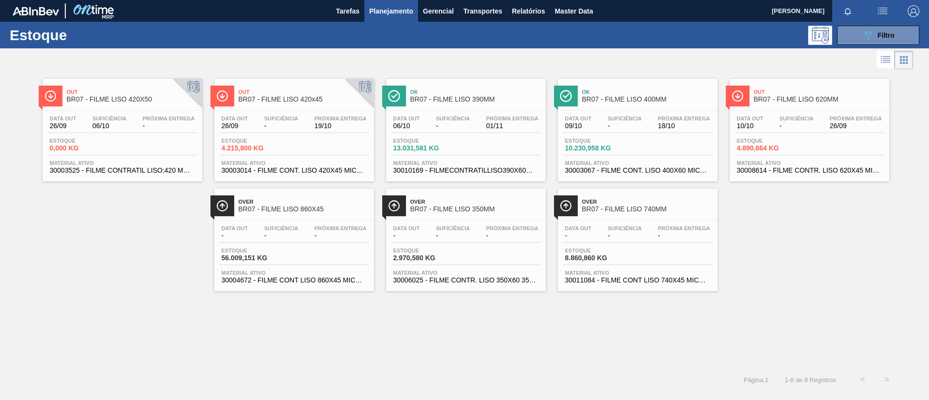
click at [481, 104] on div "Ok BR07 - FILME LISO 390MM" at bounding box center [475, 96] width 131 height 22
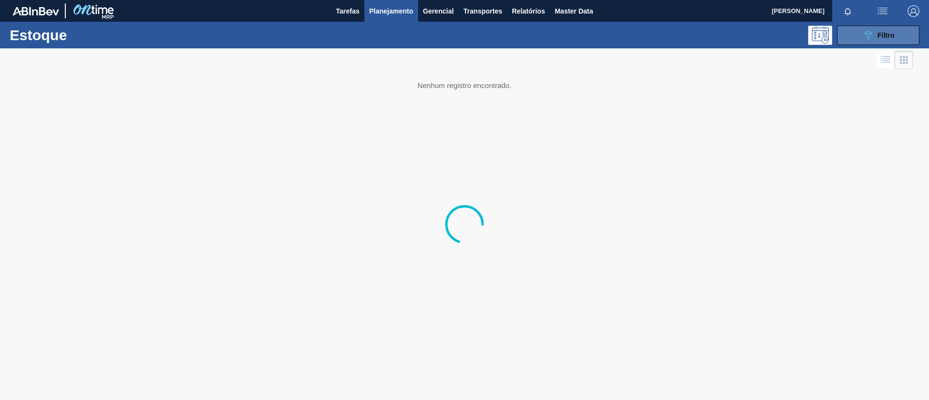
click at [868, 39] on icon at bounding box center [867, 35] width 7 height 8
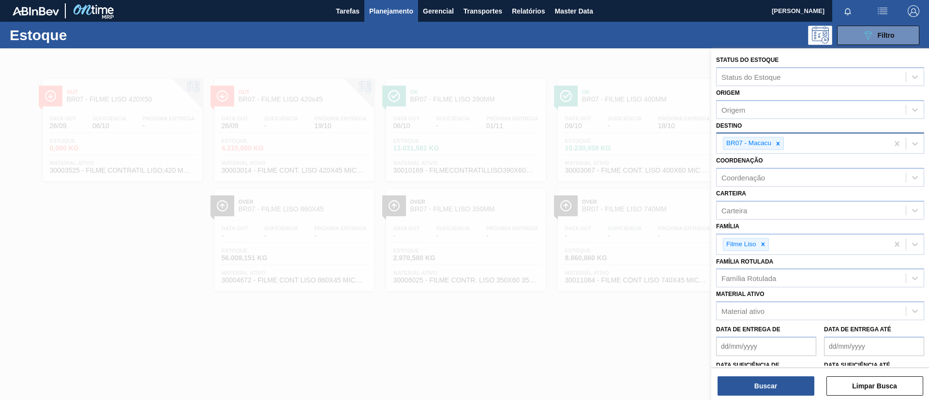
click at [778, 149] on div "Status do Estoque Status do Estoque Origem Origem Destino BR07 - Macacu Coorden…" at bounding box center [820, 240] width 218 height 384
click at [778, 146] on icon at bounding box center [777, 143] width 7 height 7
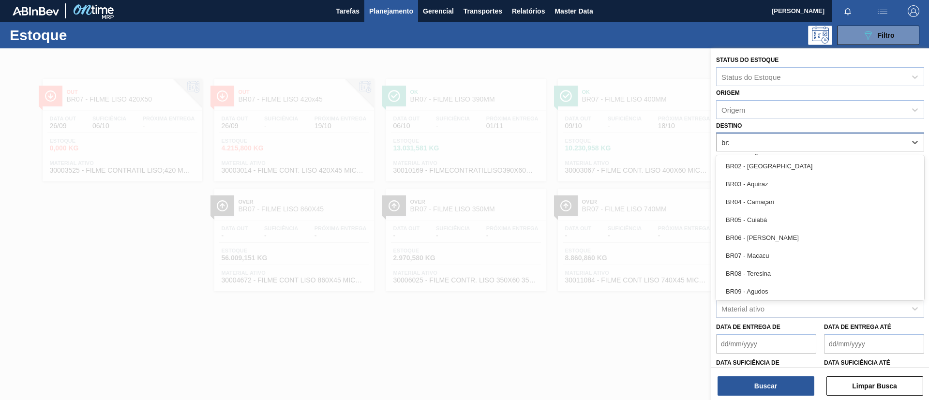
type input "br23"
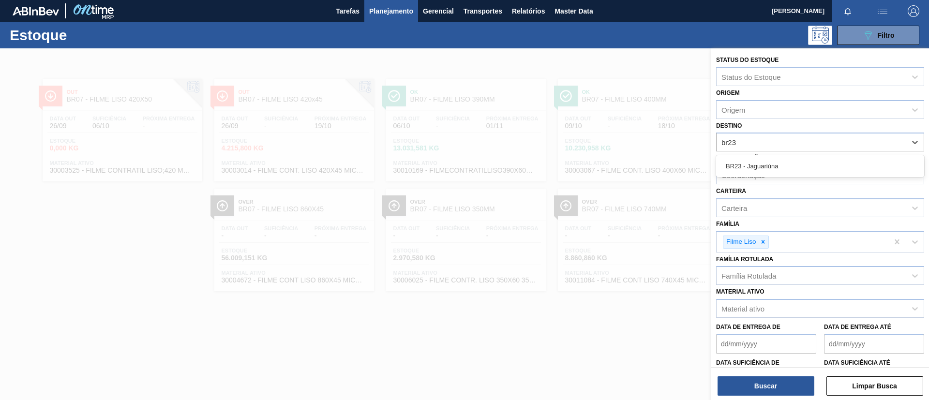
click at [783, 160] on div "BR23 - Jaguariúna" at bounding box center [820, 166] width 208 height 18
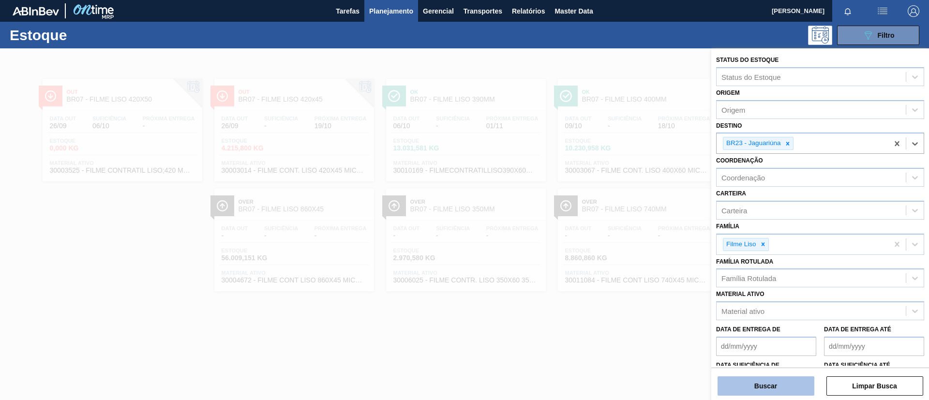
click at [779, 385] on button "Buscar" at bounding box center [765, 385] width 97 height 19
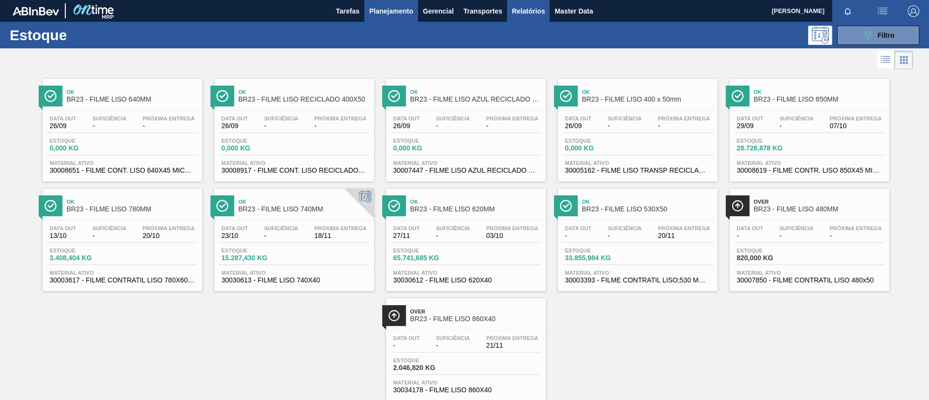
click at [516, 15] on span "Relatórios" at bounding box center [528, 11] width 33 height 12
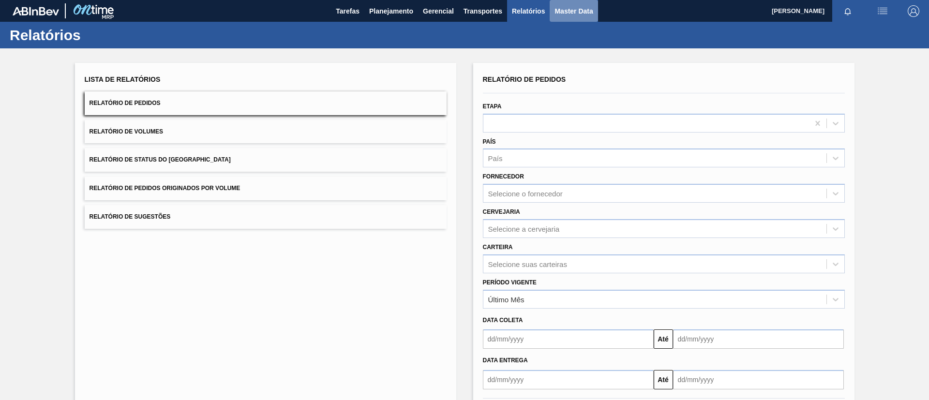
click at [592, 14] on span "Master Data" at bounding box center [573, 11] width 38 height 12
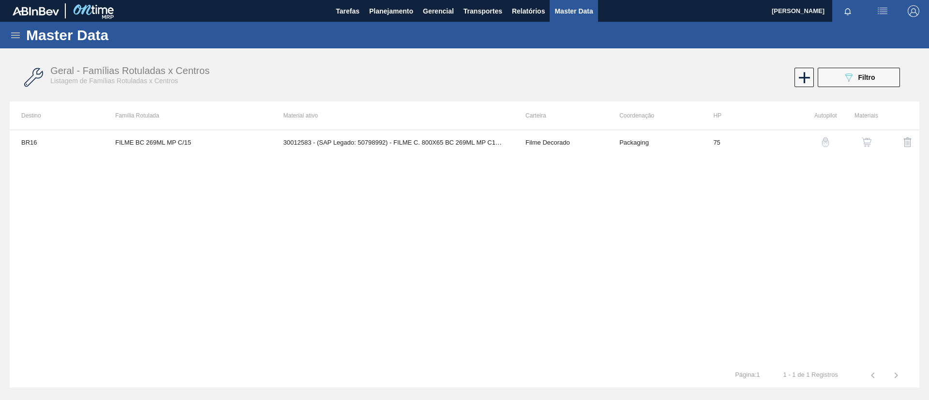
click at [20, 32] on icon at bounding box center [16, 36] width 12 height 12
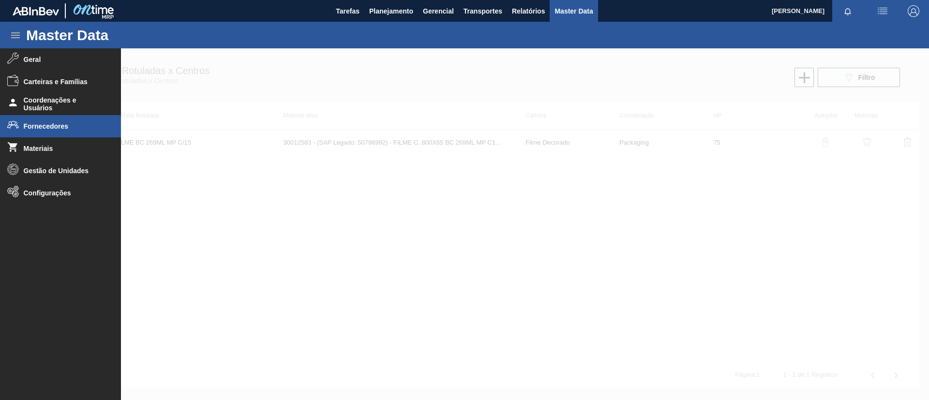
click at [65, 126] on span "Fornecedores" at bounding box center [64, 126] width 80 height 8
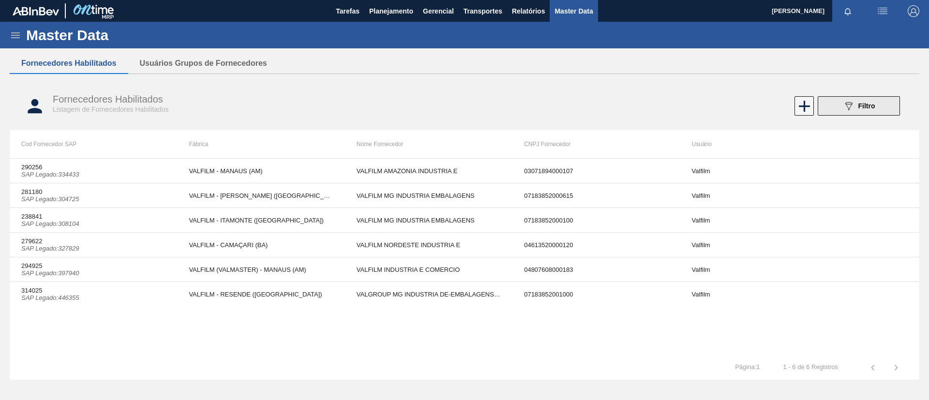
click at [860, 107] on span "Filtro" at bounding box center [866, 106] width 17 height 8
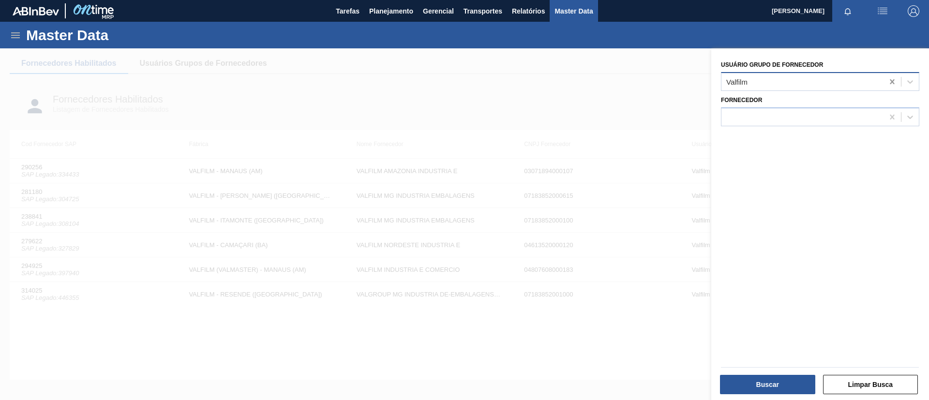
click at [892, 82] on icon at bounding box center [892, 81] width 4 height 5
type Fornecedor "lorenp"
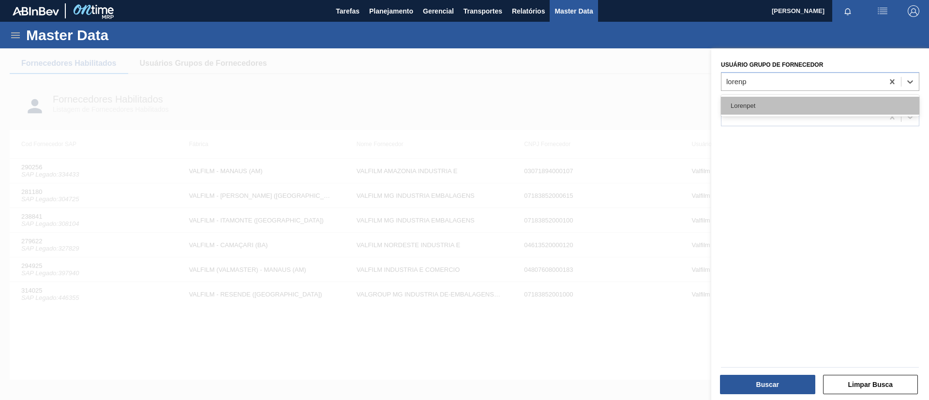
click at [794, 107] on div "Lorenpet" at bounding box center [820, 106] width 198 height 18
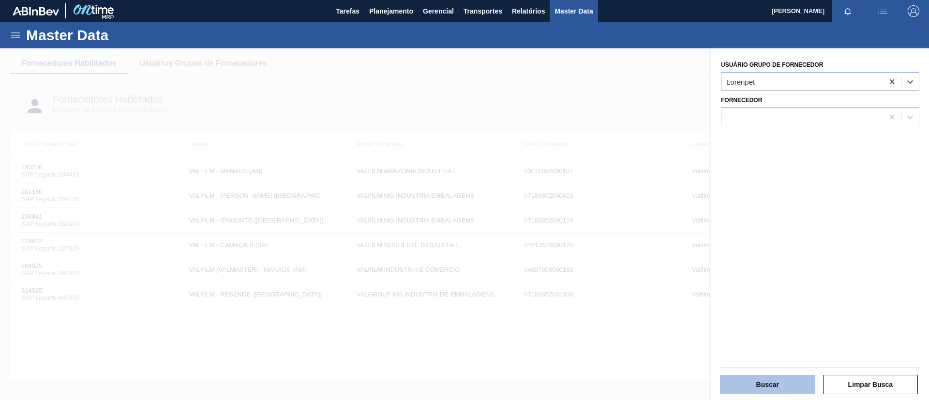
click at [755, 382] on button "Buscar" at bounding box center [767, 384] width 95 height 19
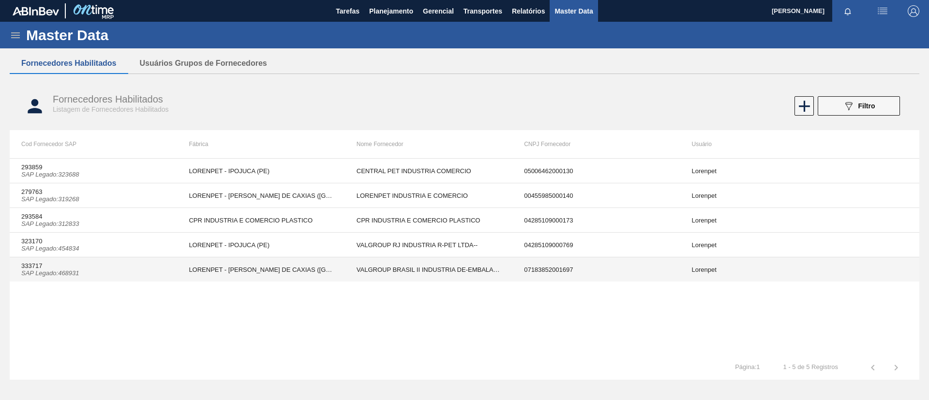
click at [287, 323] on div "293859 SAP Legado : 323688 LORENPET - IPOJUCA (PE) CENTRAL PET INDUSTRIA COMERC…" at bounding box center [464, 256] width 909 height 197
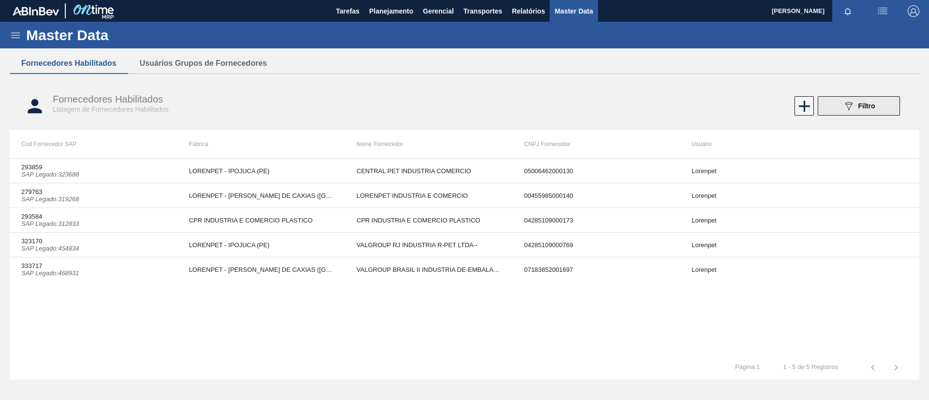
click at [866, 102] on span "Filtro" at bounding box center [866, 106] width 17 height 8
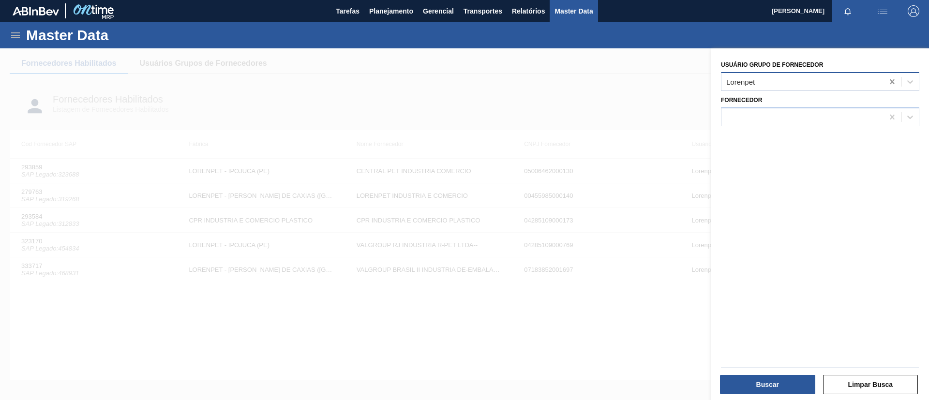
click at [888, 78] on icon at bounding box center [892, 82] width 10 height 10
type Fornecedor "amcor"
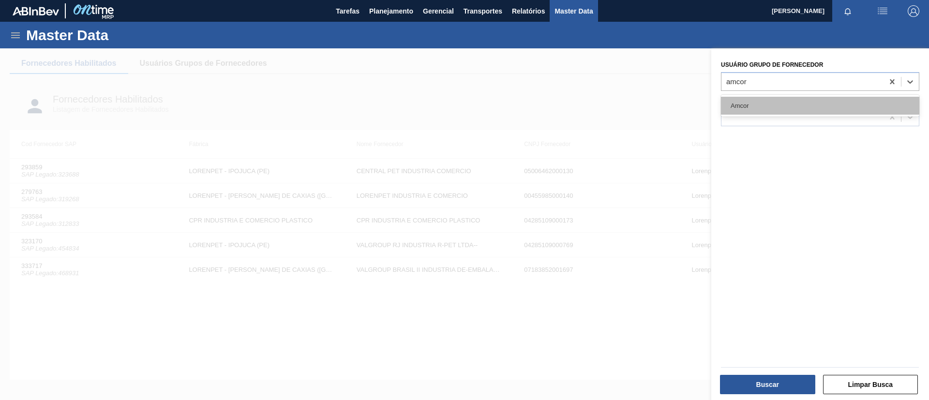
click at [833, 98] on div "Amcor" at bounding box center [820, 106] width 198 height 18
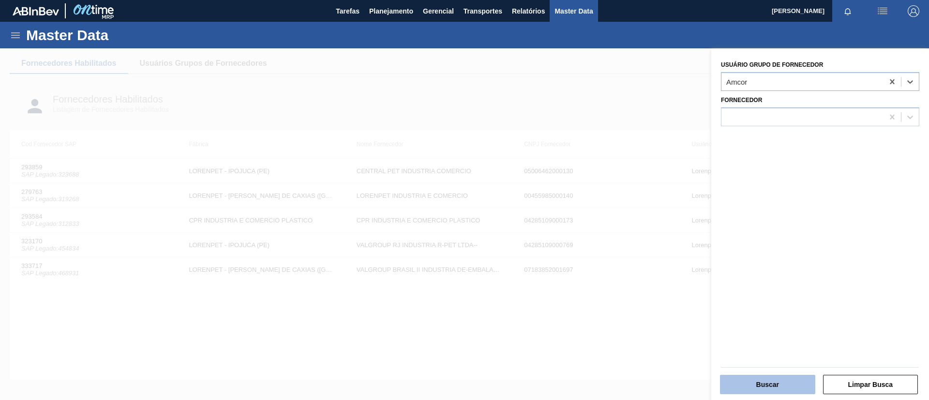
click at [762, 377] on button "Buscar" at bounding box center [767, 384] width 95 height 19
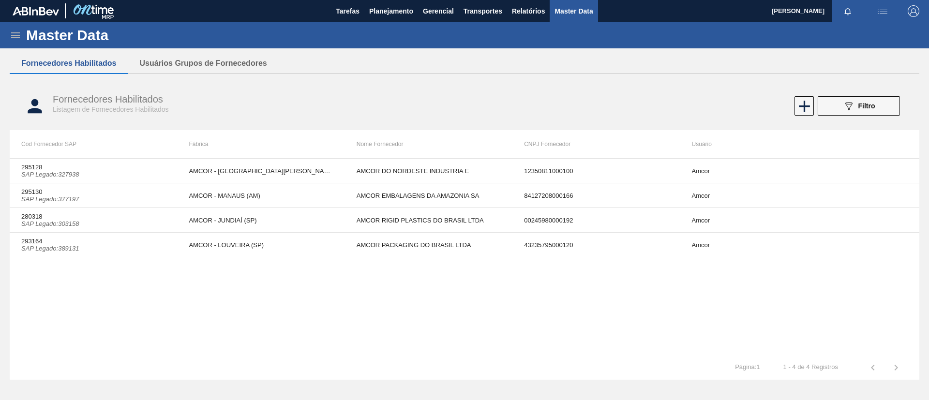
click at [553, 318] on div "295128 SAP Legado : 327938 AMCOR - CABO DE SANTO AGOSTINHO (PE) AMCOR DO NORDES…" at bounding box center [464, 256] width 909 height 197
drag, startPoint x: 854, startPoint y: 106, endPoint x: 838, endPoint y: 113, distance: 17.8
click at [854, 105] on div "089F7B8B-B2A5-4AFE-B5C0-19BA573D28AC Filtro" at bounding box center [859, 106] width 32 height 12
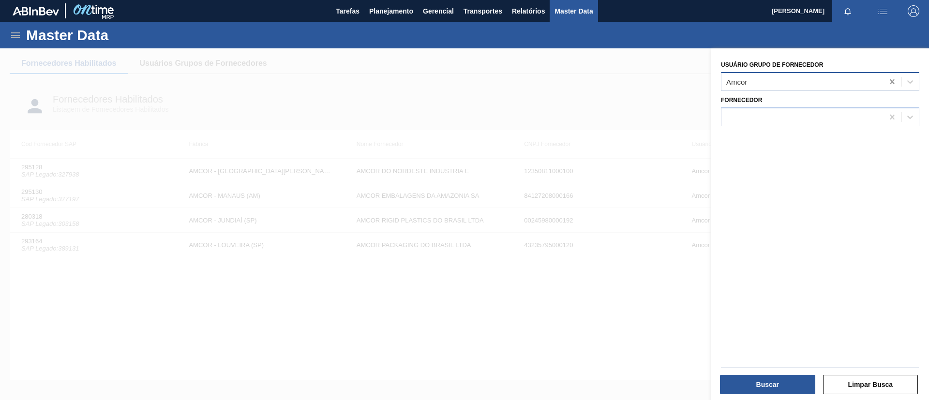
click at [887, 83] on icon at bounding box center [892, 82] width 10 height 10
type Fornecedor "cris"
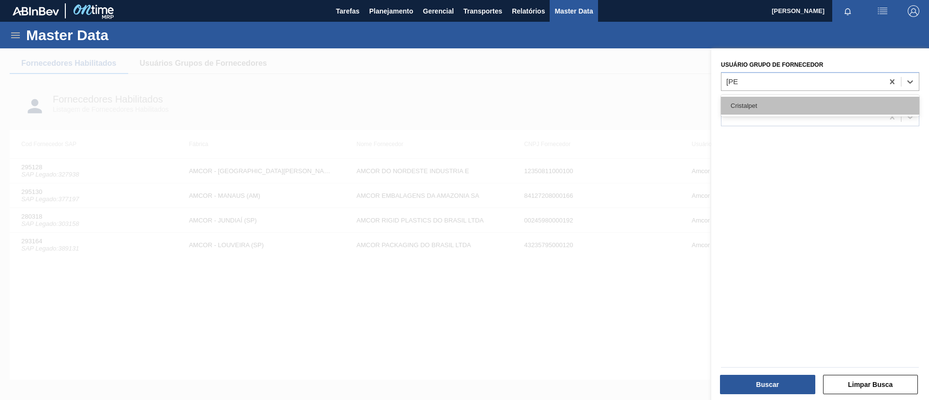
click at [842, 108] on div "Cristalpet" at bounding box center [820, 106] width 198 height 18
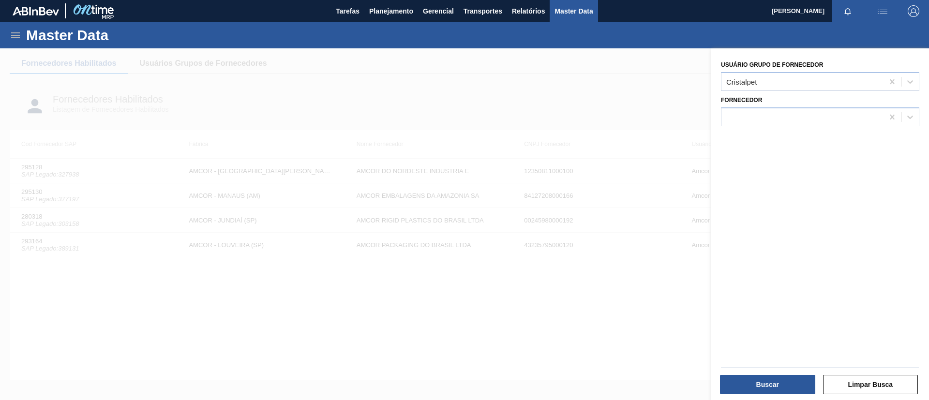
click at [768, 372] on div "Buscar Limpar Busca" at bounding box center [820, 384] width 206 height 24
click at [774, 376] on button "Buscar" at bounding box center [767, 384] width 95 height 19
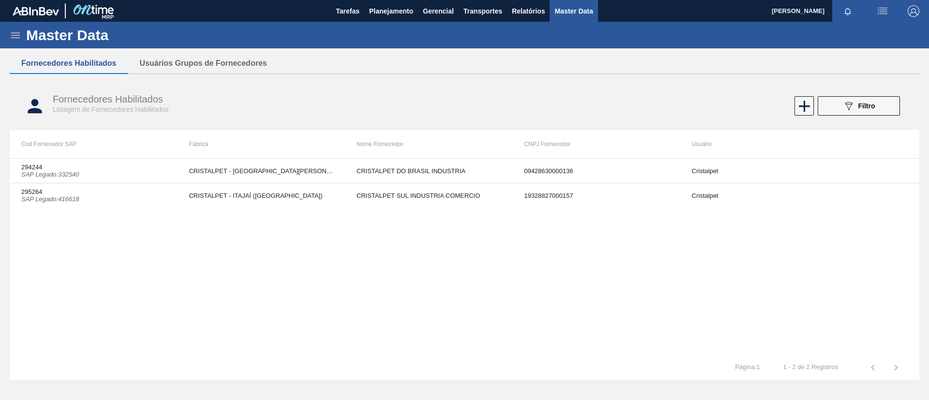
click at [649, 285] on div "294244 SAP Legado : 332540 CRISTALPET - CABO DE SANTO AGOSTINHO (PE) CRISTALPET…" at bounding box center [464, 256] width 909 height 197
click at [177, 283] on div "294244 SAP Legado : 332540 CRISTALPET - CABO DE SANTO AGOSTINHO (PE) CRISTALPET…" at bounding box center [464, 256] width 909 height 197
click at [878, 114] on button "089F7B8B-B2A5-4AFE-B5C0-19BA573D28AC Filtro" at bounding box center [859, 105] width 82 height 19
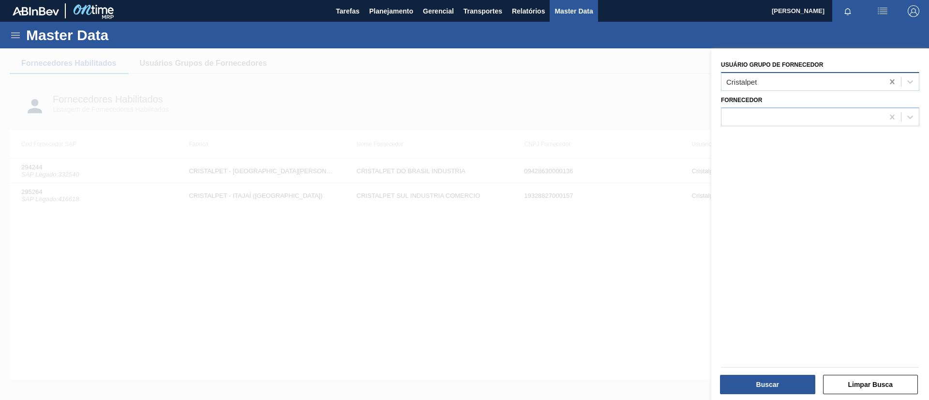
click at [885, 88] on div at bounding box center [891, 81] width 17 height 17
type Fornecedor "engep"
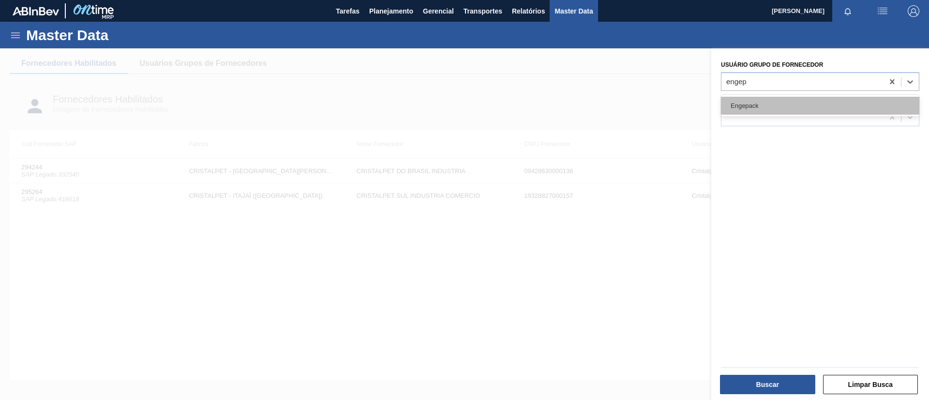
click at [825, 107] on div "Engepack" at bounding box center [820, 106] width 198 height 18
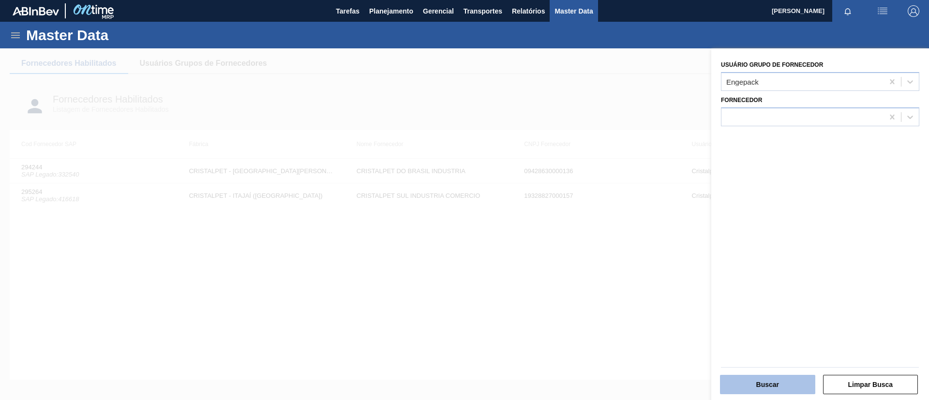
click at [767, 381] on button "Buscar" at bounding box center [767, 384] width 95 height 19
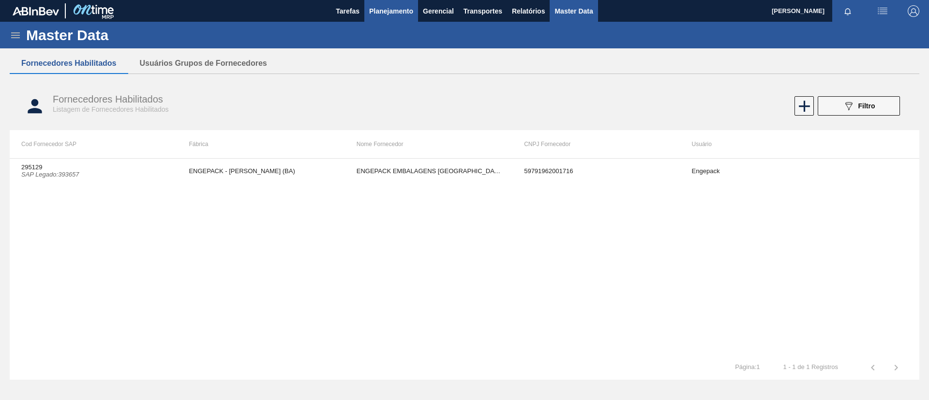
click at [384, 14] on span "Planejamento" at bounding box center [391, 11] width 44 height 12
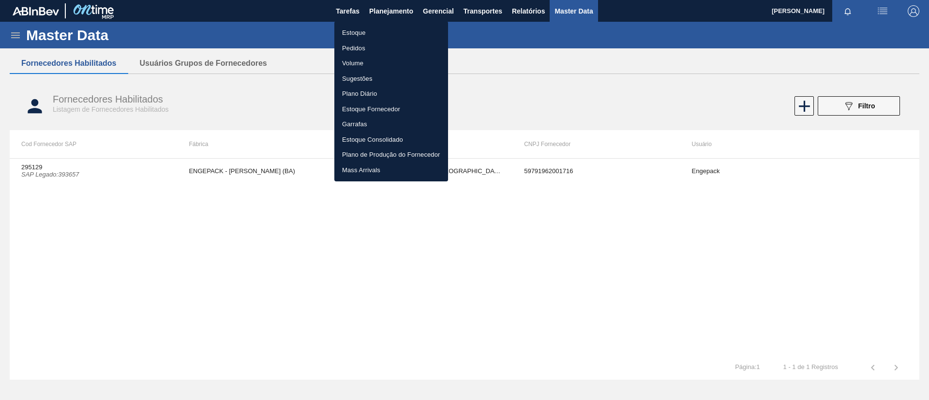
click at [391, 30] on li "Estoque" at bounding box center [391, 32] width 114 height 15
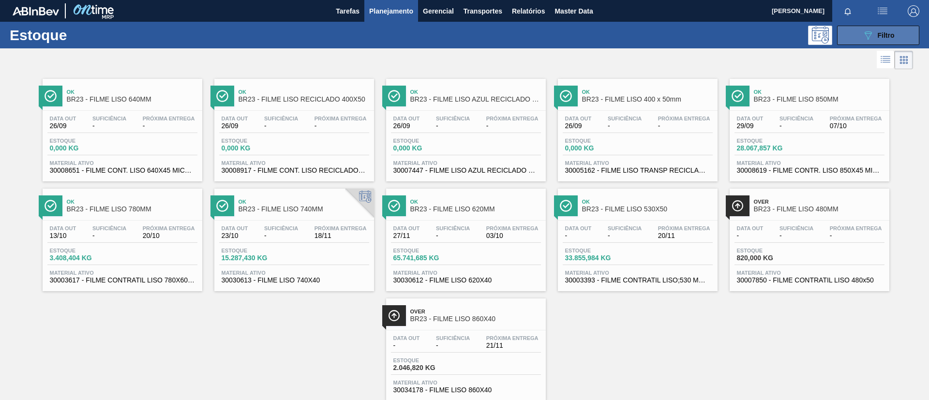
click at [860, 40] on button "089F7B8B-B2A5-4AFE-B5C0-19BA573D28AC Filtro" at bounding box center [878, 35] width 82 height 19
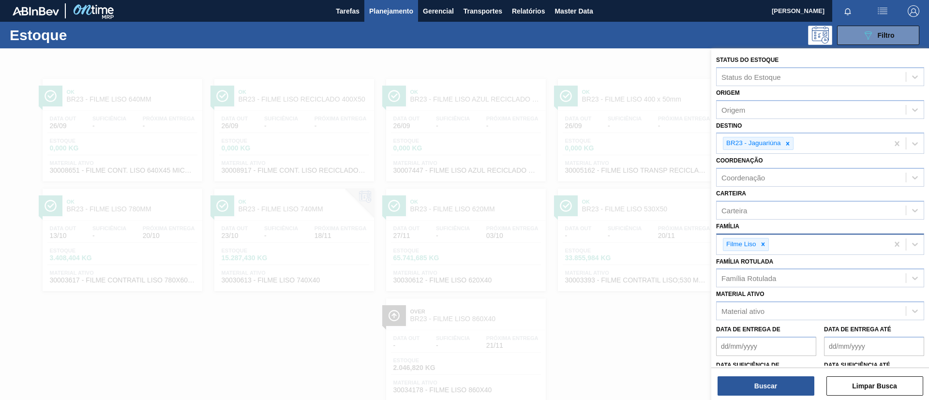
click at [762, 248] on div at bounding box center [763, 244] width 11 height 12
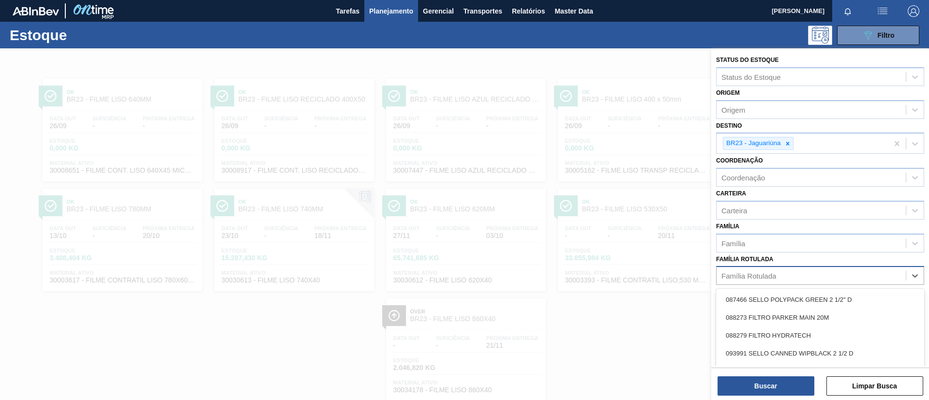
drag, startPoint x: 769, startPoint y: 270, endPoint x: 777, endPoint y: 268, distance: 8.6
click at [774, 270] on div "Família Rotulada" at bounding box center [810, 276] width 189 height 14
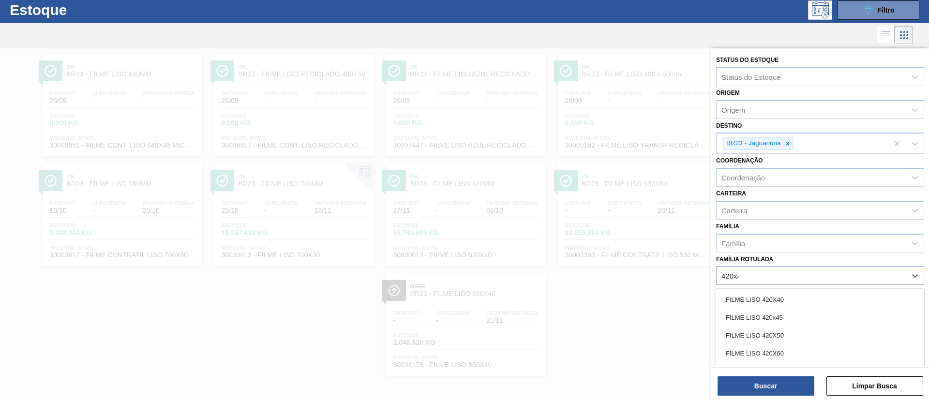
type Rotulada "420x45"
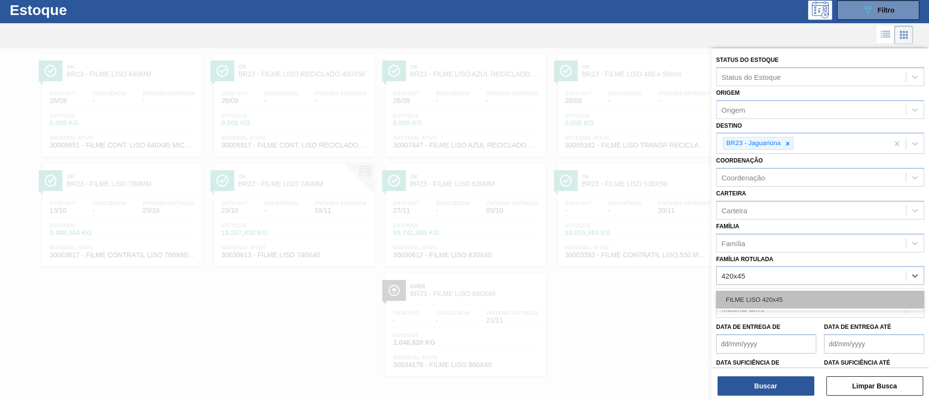
drag, startPoint x: 793, startPoint y: 300, endPoint x: 789, endPoint y: 235, distance: 65.9
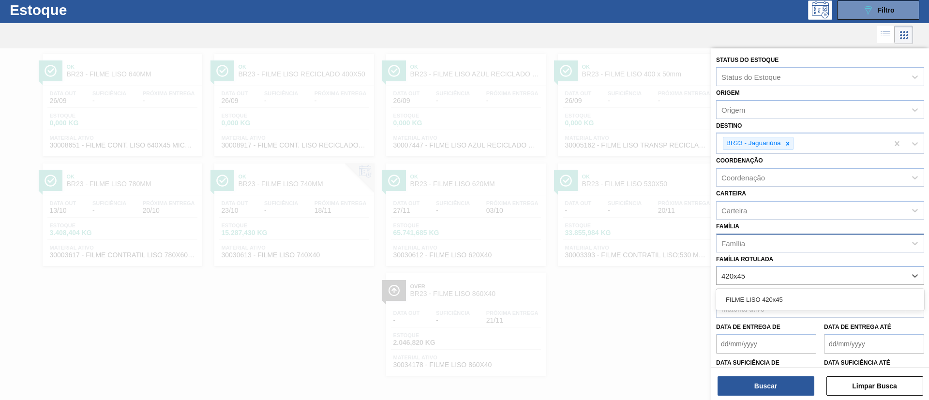
click at [791, 298] on div "FILME LISO 420x45" at bounding box center [820, 300] width 208 height 18
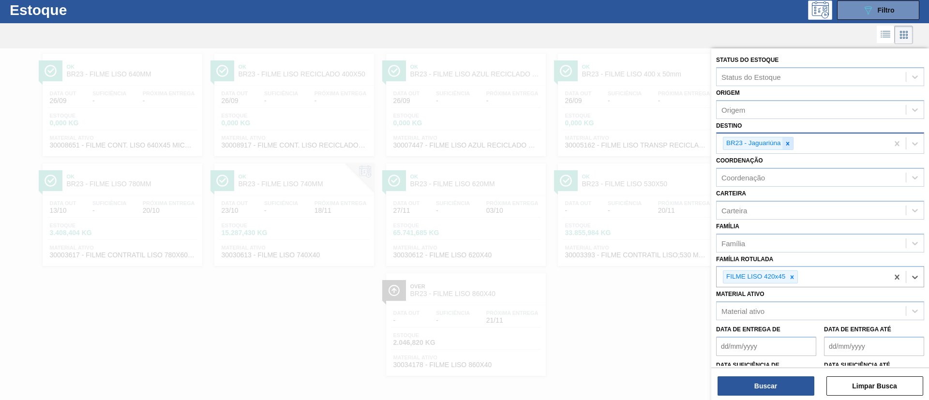
click at [787, 143] on icon at bounding box center [787, 143] width 3 height 3
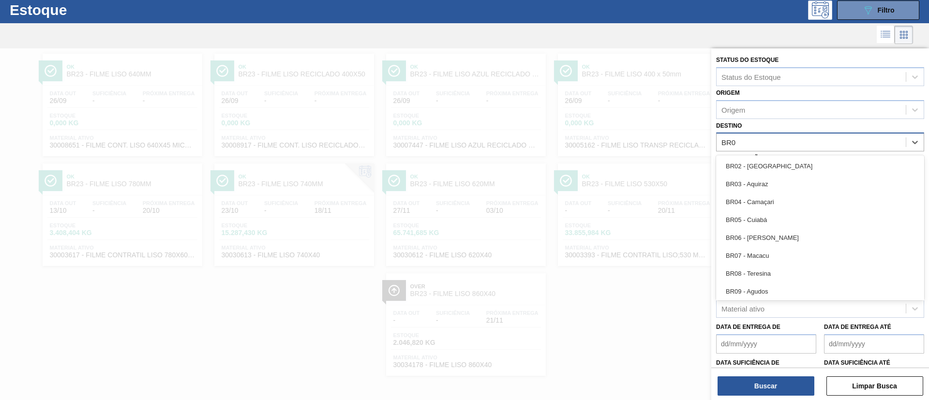
type input "BR07"
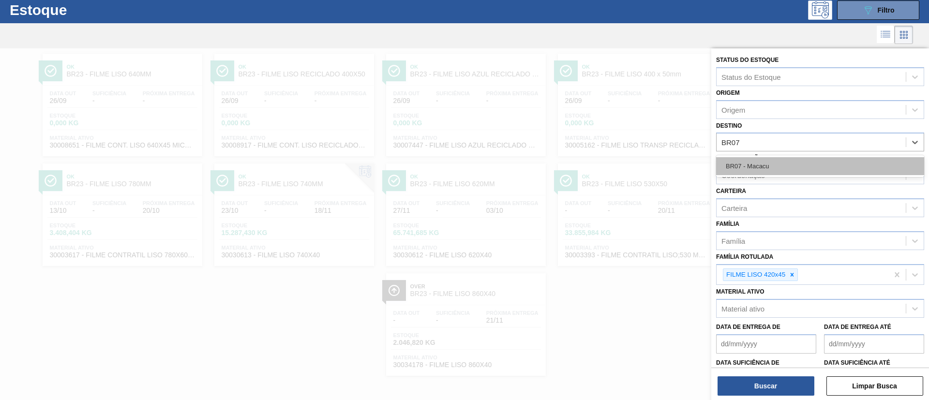
click at [801, 164] on div "BR07 - Macacu" at bounding box center [820, 166] width 208 height 18
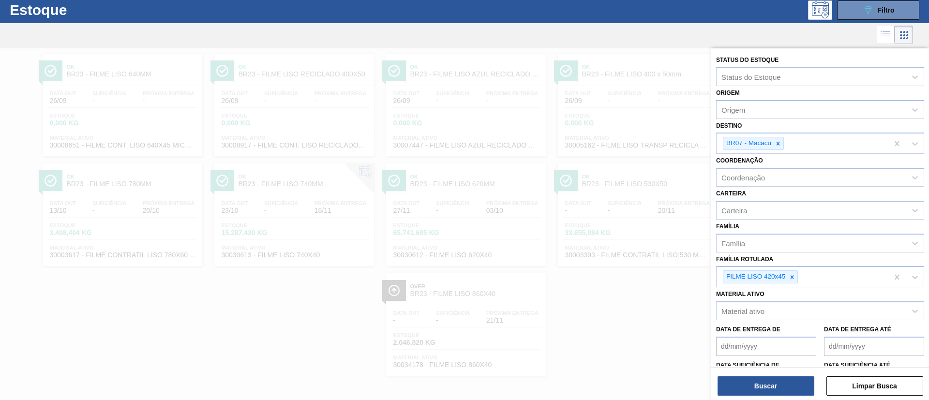
click at [782, 370] on div "Buscar Limpar Busca" at bounding box center [820, 381] width 218 height 27
click at [785, 374] on div "Buscar Limpar Busca" at bounding box center [820, 381] width 218 height 27
click at [791, 378] on button "Buscar" at bounding box center [765, 385] width 97 height 19
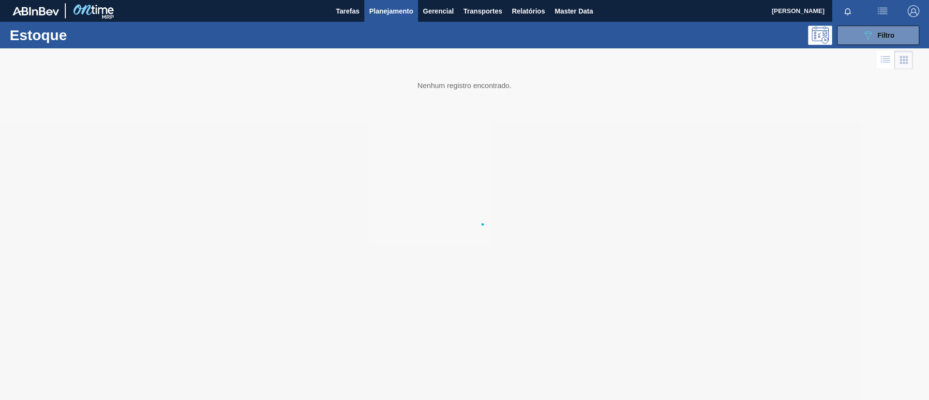
scroll to position [0, 0]
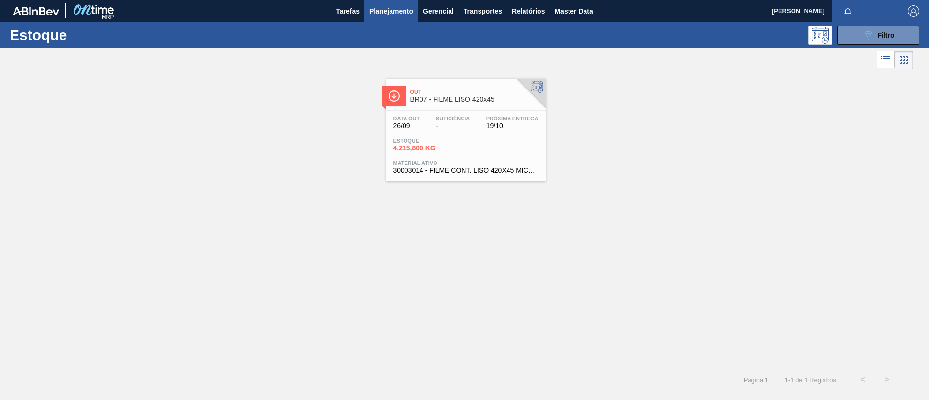
click at [499, 108] on div "Out BR07 - FILME LISO 420x45 Data out 26/09 Suficiência - Próxima Entrega 19/10…" at bounding box center [466, 130] width 160 height 103
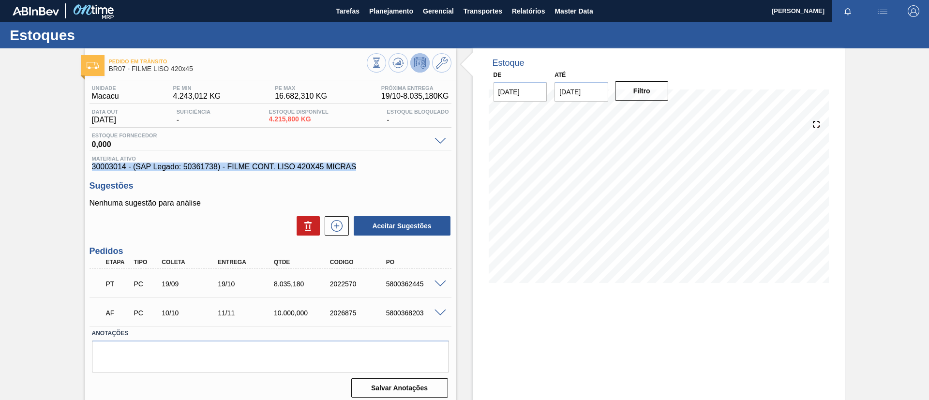
drag, startPoint x: 301, startPoint y: 174, endPoint x: 90, endPoint y: 165, distance: 211.1
click at [90, 165] on div "Material ativo 30003014 - (SAP Legado: 50361738) - FILME CONT. LISO 420X45 MICR…" at bounding box center [270, 163] width 362 height 15
copy span "30003014 - (SAP Legado: 50361738) - FILME CONT. LISO 420X45 MICRAS"
click at [381, 20] on button "Planejamento" at bounding box center [391, 11] width 54 height 22
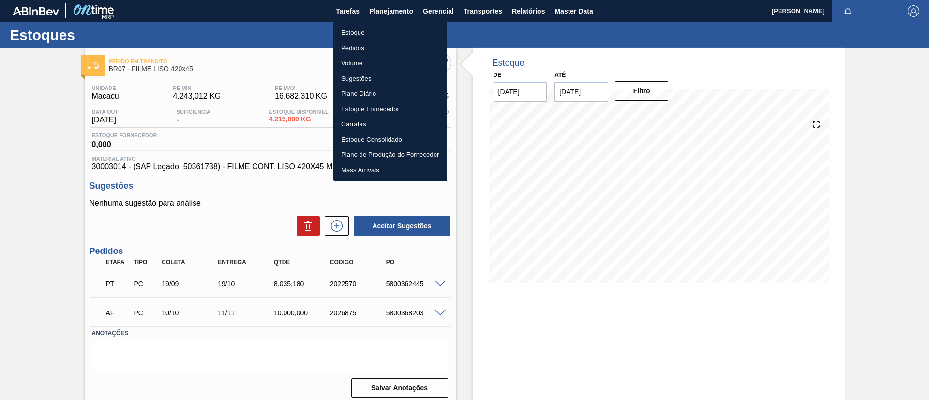
click at [382, 24] on ul "Estoque Pedidos Volume Sugestões Plano Diário Estoque Fornecedor Garrafas Estoq…" at bounding box center [390, 101] width 114 height 160
click at [385, 32] on li "Estoque" at bounding box center [390, 32] width 114 height 15
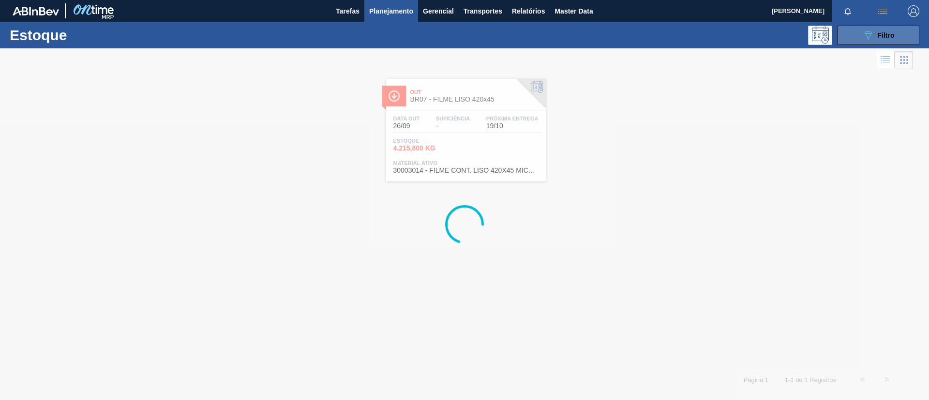
click at [860, 31] on button "089F7B8B-B2A5-4AFE-B5C0-19BA573D28AC Filtro" at bounding box center [878, 35] width 82 height 19
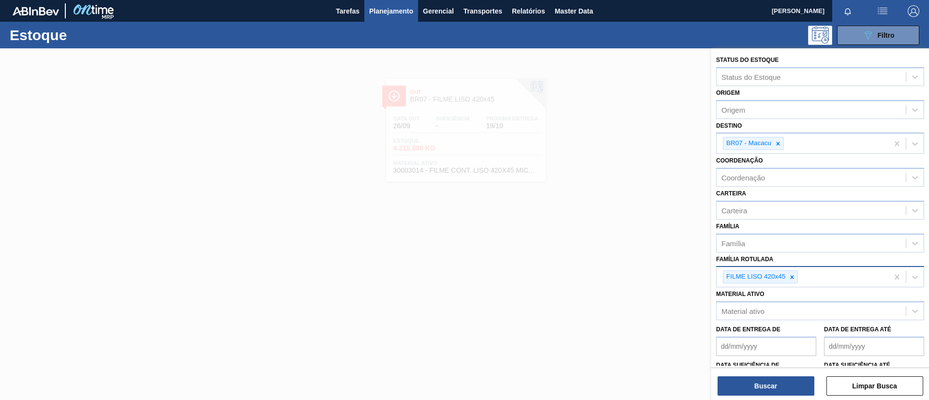
click at [783, 277] on div "FILME LISO 420x45" at bounding box center [754, 277] width 63 height 12
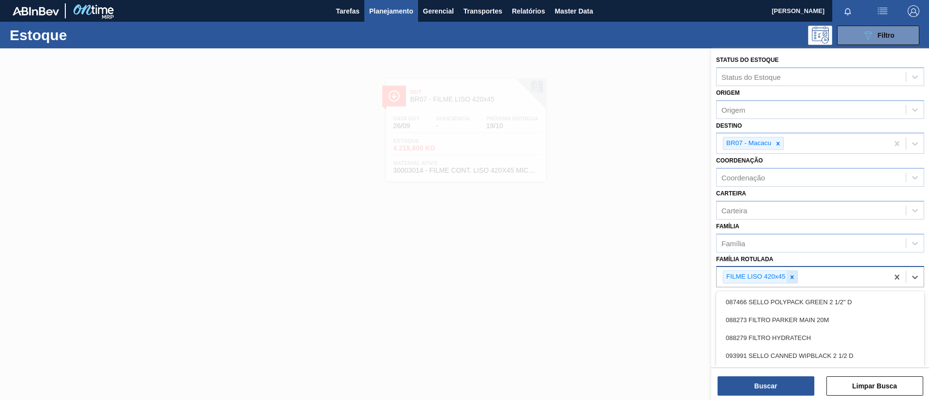
click at [791, 282] on div at bounding box center [792, 277] width 11 height 12
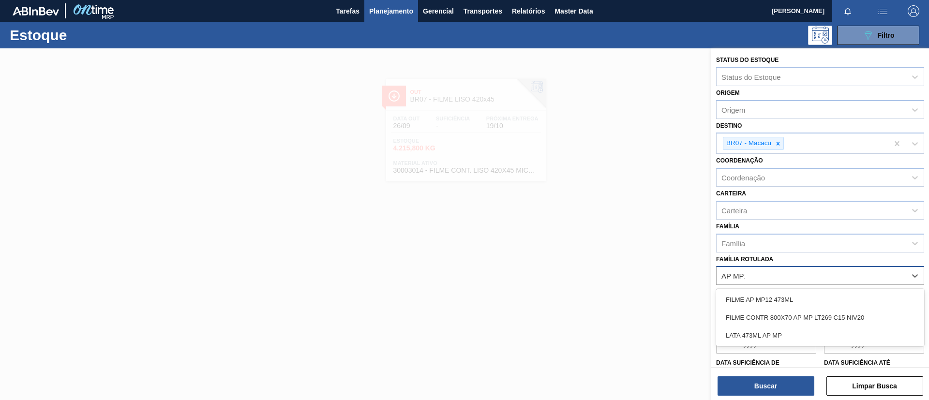
type Rotulada "AP MP12"
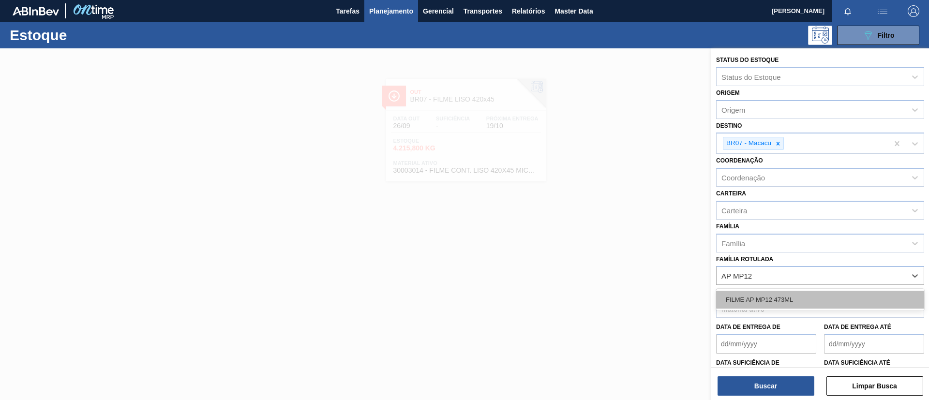
click at [804, 298] on div "FILME AP MP12 473ML" at bounding box center [820, 300] width 208 height 18
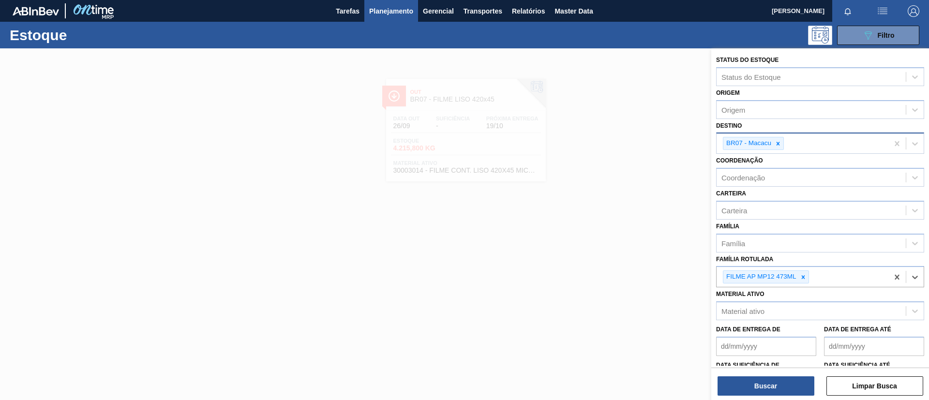
click at [778, 135] on div "BR07 - Macacu" at bounding box center [802, 144] width 172 height 20
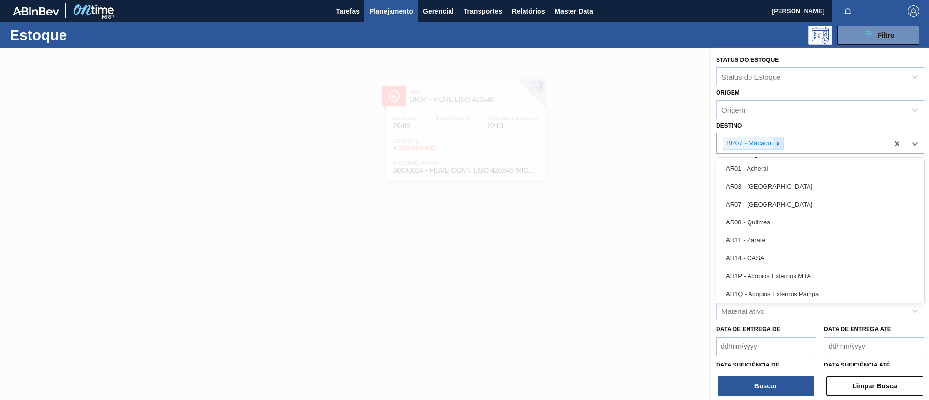
click at [778, 144] on icon at bounding box center [777, 143] width 3 height 3
click at [782, 130] on div "Destino option BR07 - Macacu, deselected. option AR01 - Acheral focused, 1 of 9…" at bounding box center [820, 135] width 208 height 33
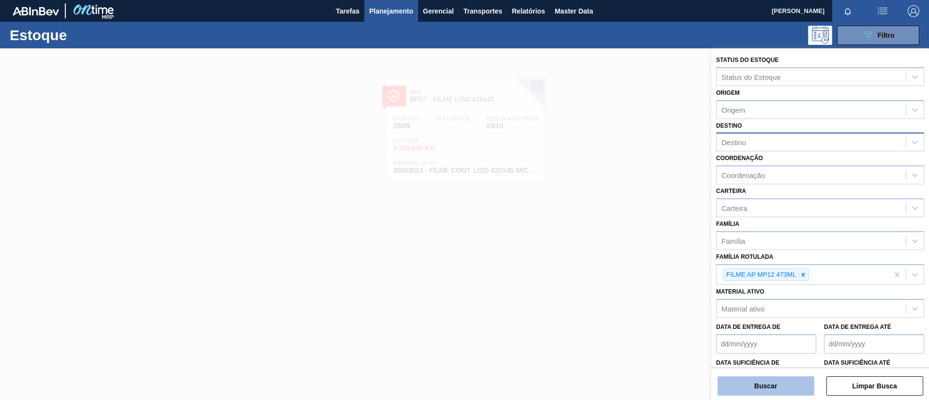
click at [778, 389] on button "Buscar" at bounding box center [765, 385] width 97 height 19
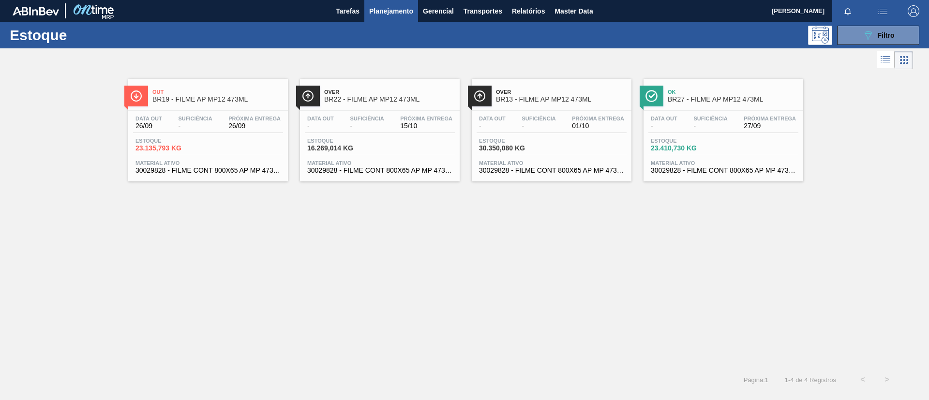
click at [395, 120] on div "Data out - Suficiência - Próxima Entrega 15/10" at bounding box center [380, 124] width 150 height 17
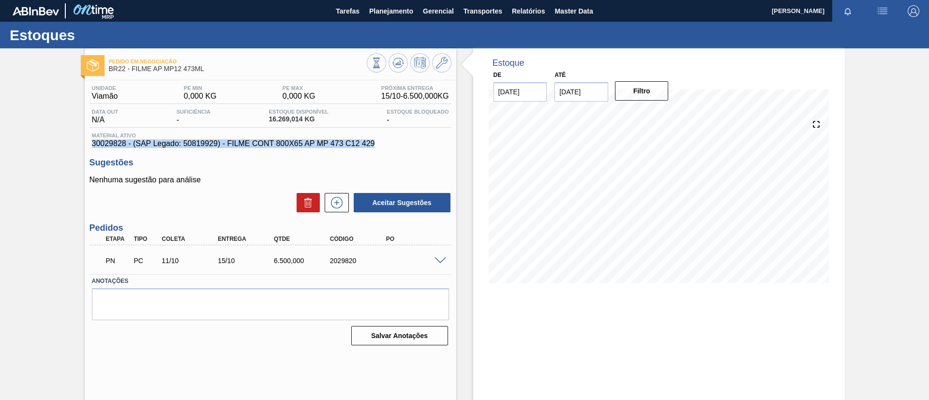
drag, startPoint x: 377, startPoint y: 144, endPoint x: 90, endPoint y: 141, distance: 287.4
click at [90, 141] on div "Material ativo 30029828 - (SAP Legado: 50819929) - FILME CONT 800X65 AP MP 473 …" at bounding box center [270, 140] width 362 height 15
copy span "30029828 - (SAP Legado: 50819929) - FILME CONT 800X65 AP MP 473 C12 429"
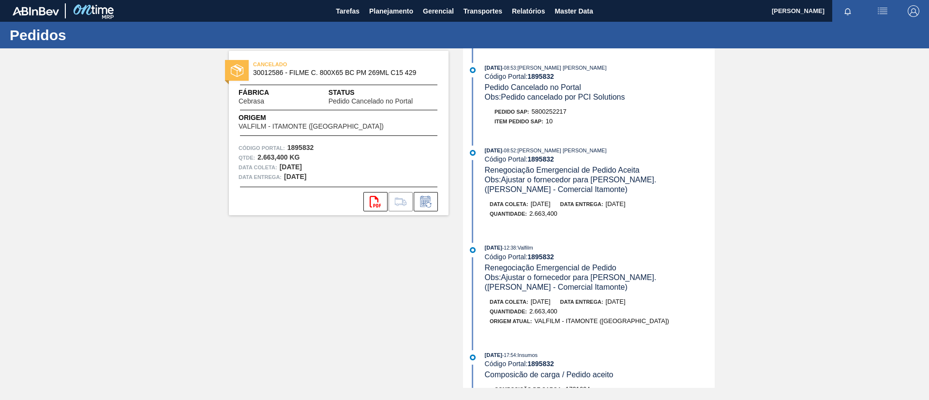
click at [402, 25] on div "Pedidos" at bounding box center [464, 35] width 929 height 27
click at [387, 19] on button "Planejamento" at bounding box center [391, 11] width 54 height 22
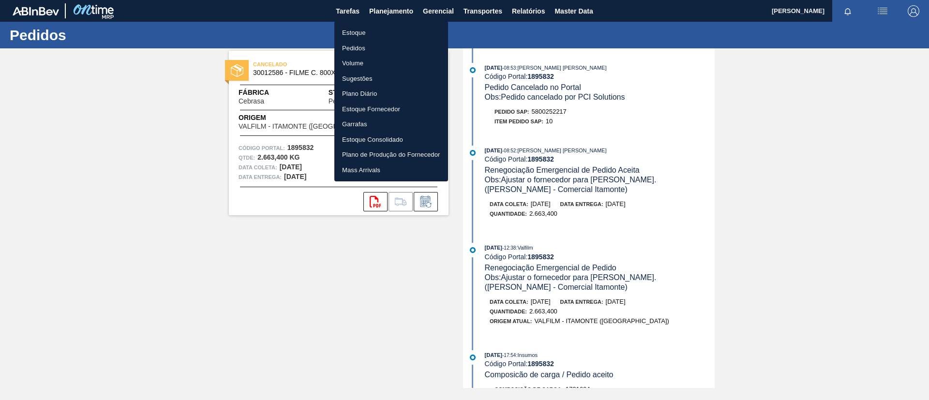
click at [390, 32] on li "Estoque" at bounding box center [391, 32] width 114 height 15
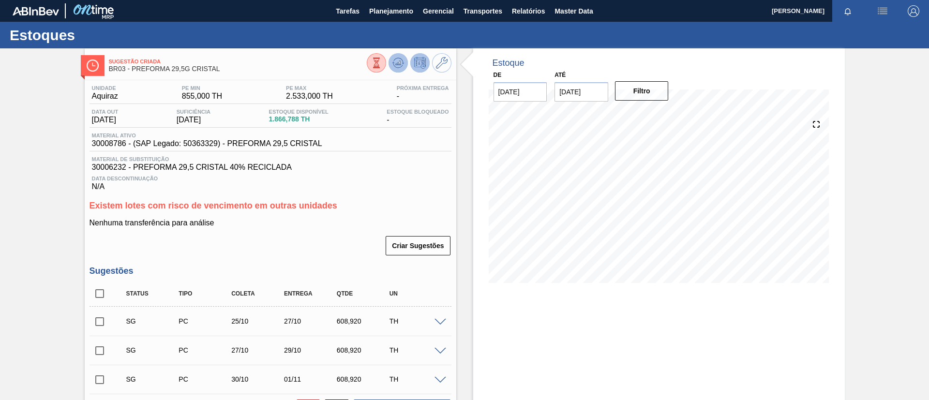
click at [402, 64] on icon at bounding box center [398, 63] width 12 height 12
drag, startPoint x: 268, startPoint y: 117, endPoint x: 303, endPoint y: 118, distance: 34.9
click at [303, 118] on div "Data out 27/10/2025 Suficiência 30/10/2025 Estoque Disponível 1.866,788 TH Esto…" at bounding box center [270, 118] width 362 height 19
copy span "1.866,788"
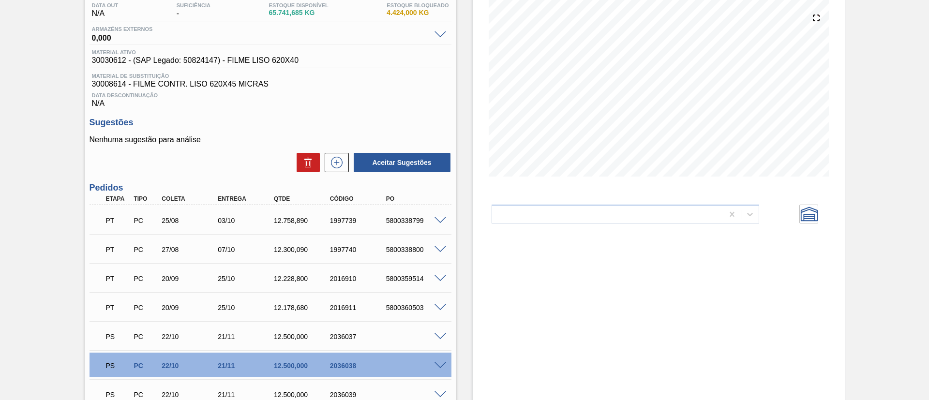
scroll to position [194, 0]
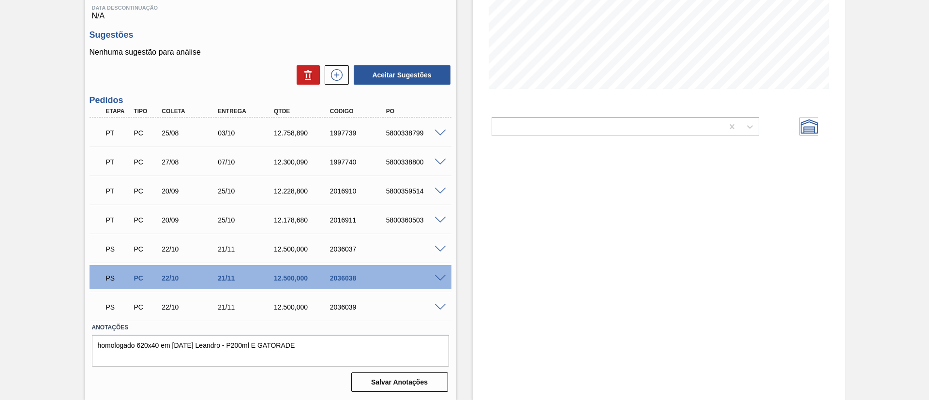
click at [437, 276] on span at bounding box center [440, 278] width 12 height 7
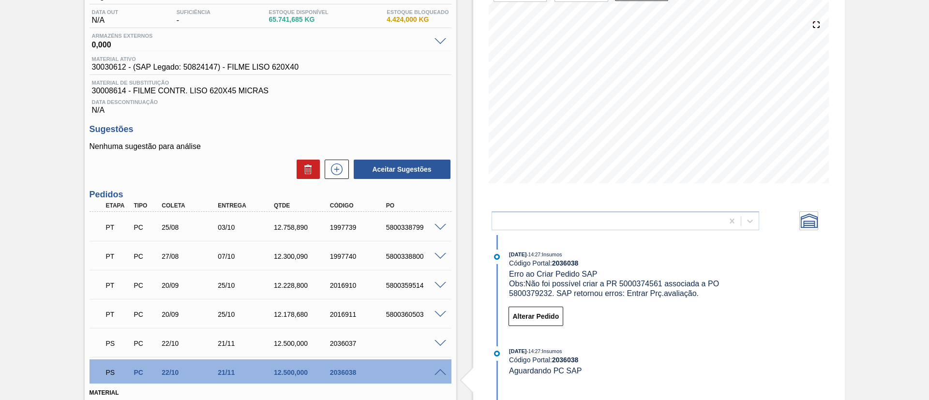
scroll to position [49, 0]
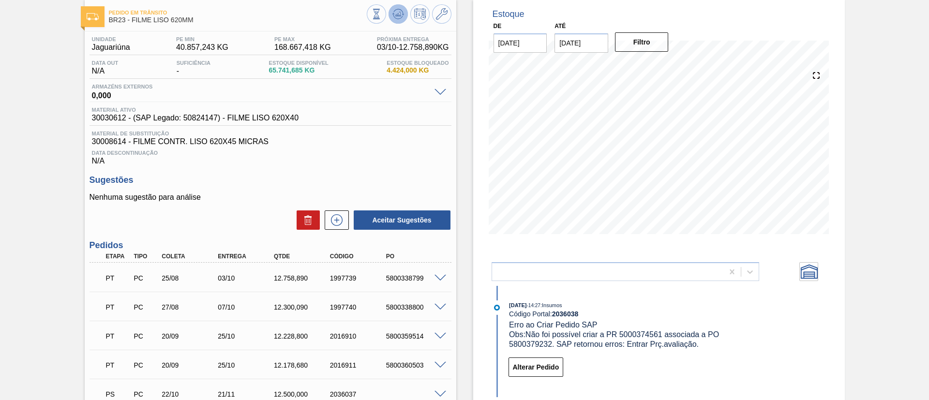
click at [396, 20] on button at bounding box center [397, 13] width 19 height 19
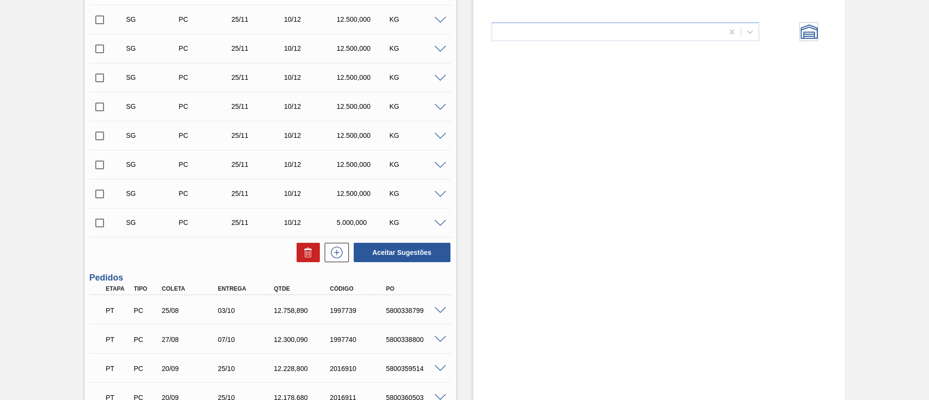
scroll to position [466, 0]
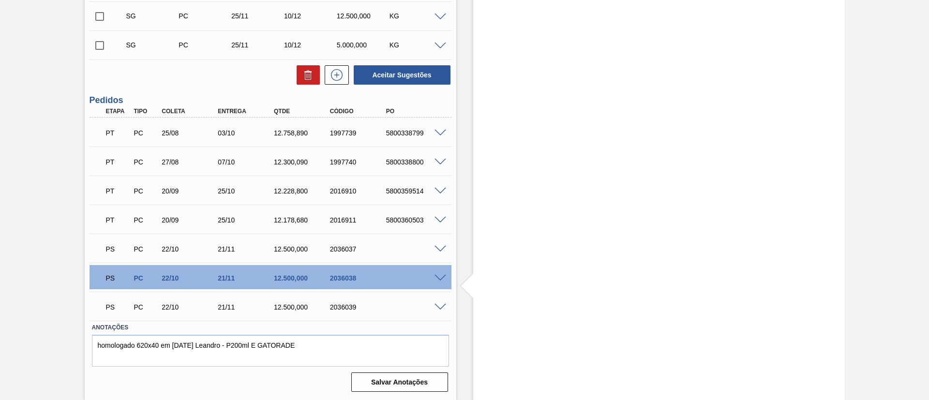
click at [436, 249] on span at bounding box center [440, 249] width 12 height 7
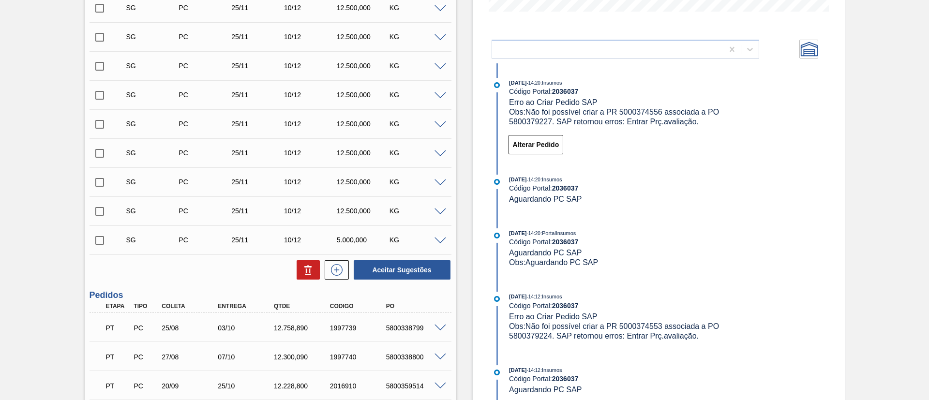
scroll to position [249, 0]
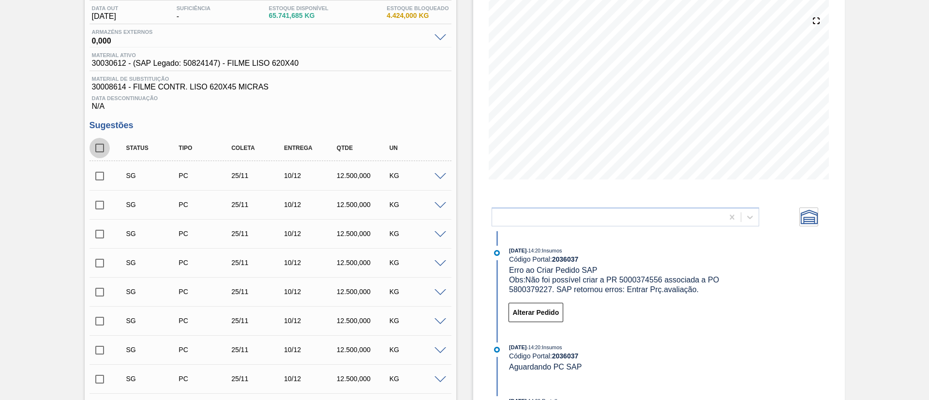
drag, startPoint x: 104, startPoint y: 146, endPoint x: 161, endPoint y: 177, distance: 64.9
click at [104, 146] on input "checkbox" at bounding box center [99, 148] width 20 height 20
checkbox input "true"
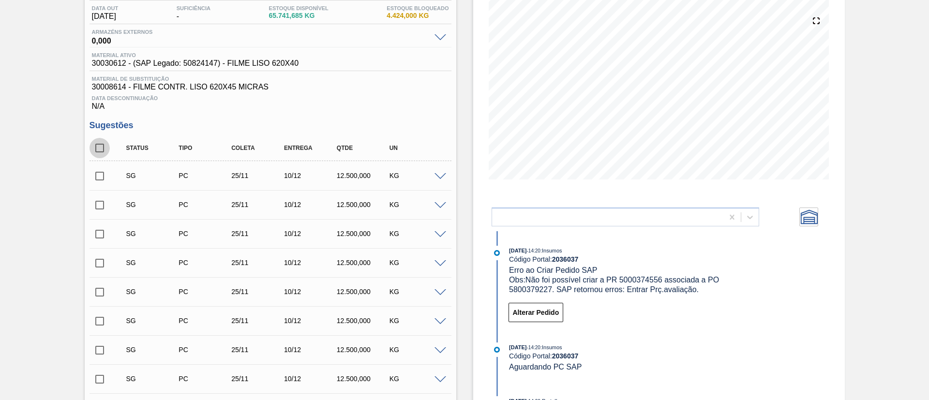
checkbox input "true"
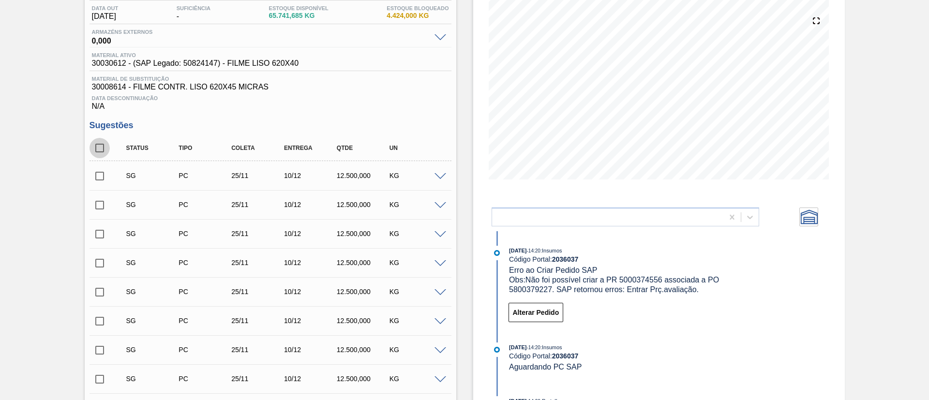
checkbox input "true"
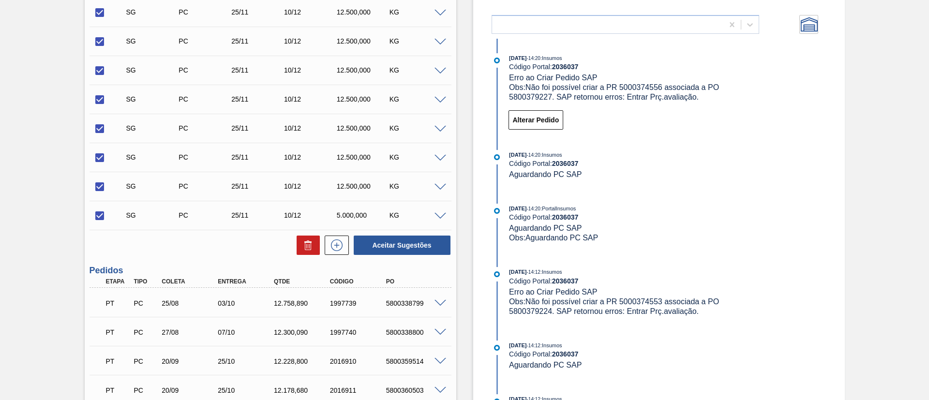
scroll to position [321, 0]
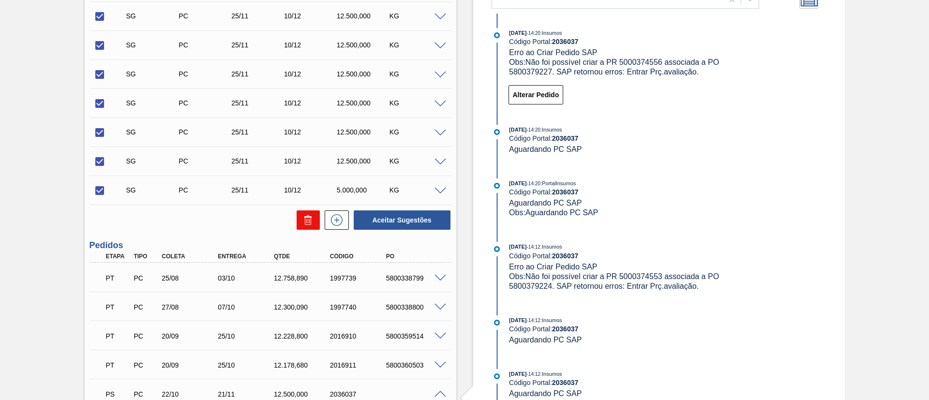
click at [306, 222] on icon at bounding box center [308, 220] width 12 height 12
checkbox input "false"
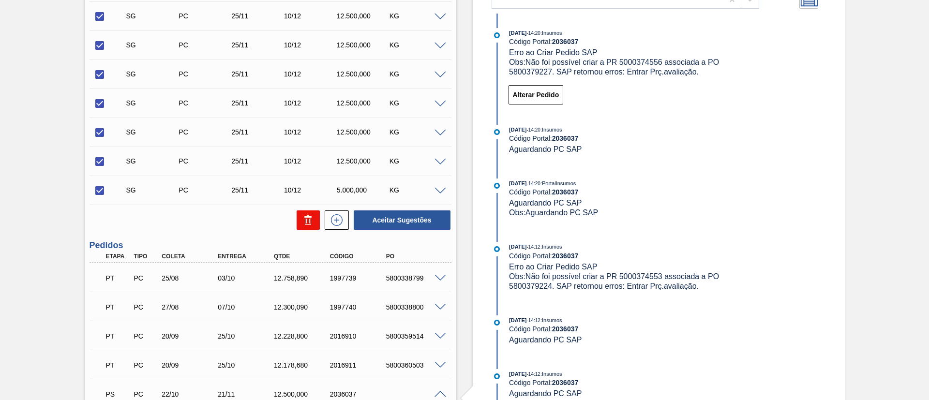
checkbox input "false"
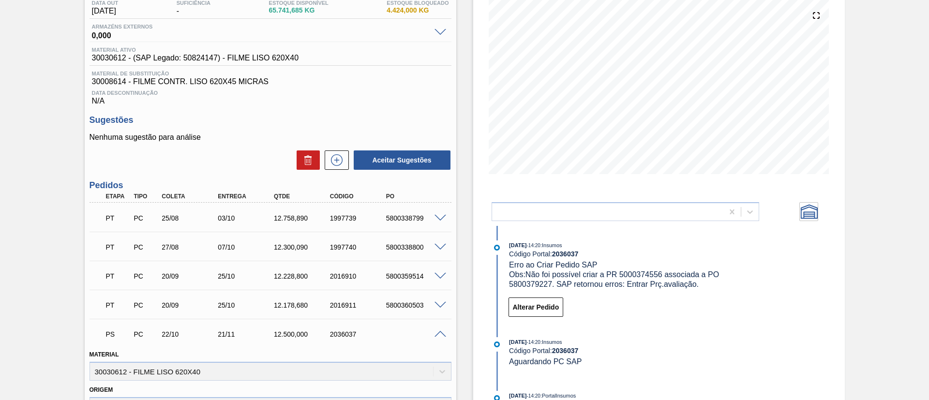
scroll to position [0, 0]
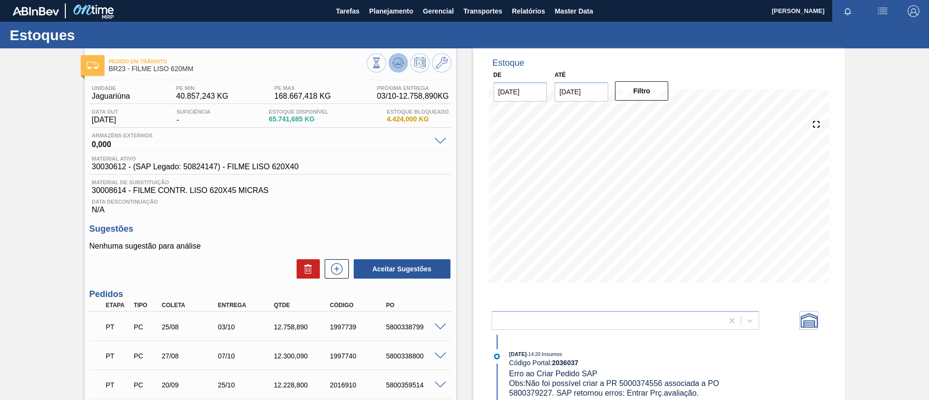
click at [399, 56] on button at bounding box center [397, 62] width 19 height 19
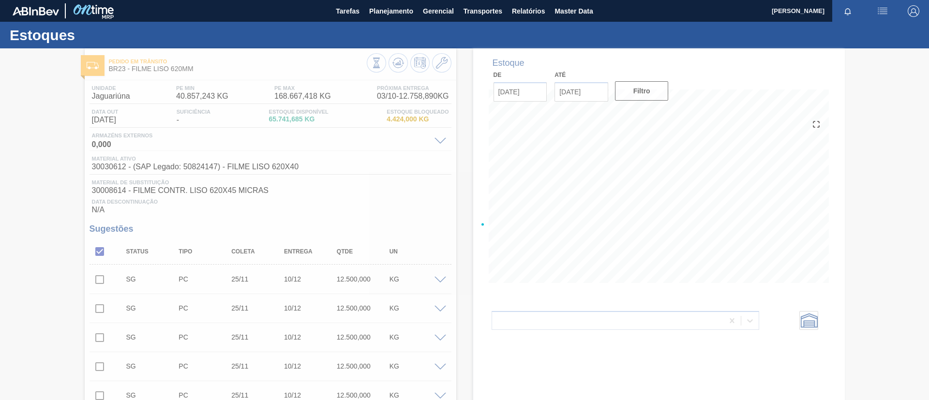
click at [99, 251] on div at bounding box center [464, 224] width 929 height 352
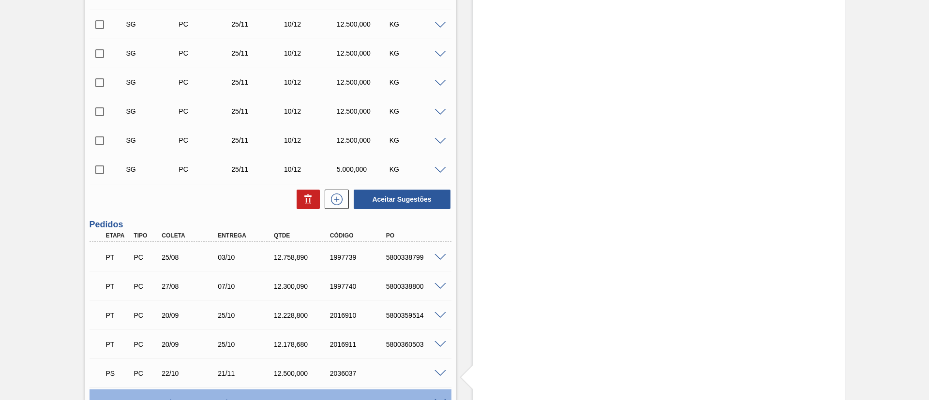
scroll to position [435, 0]
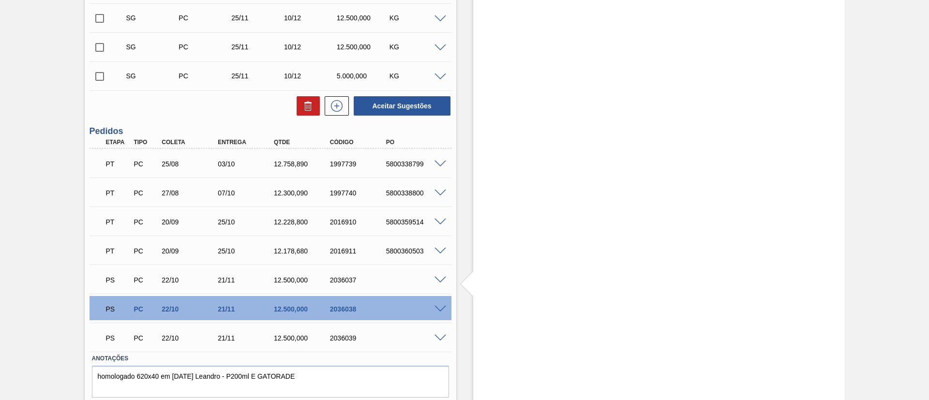
click at [447, 338] on div at bounding box center [441, 337] width 19 height 7
click at [440, 339] on span at bounding box center [440, 338] width 12 height 7
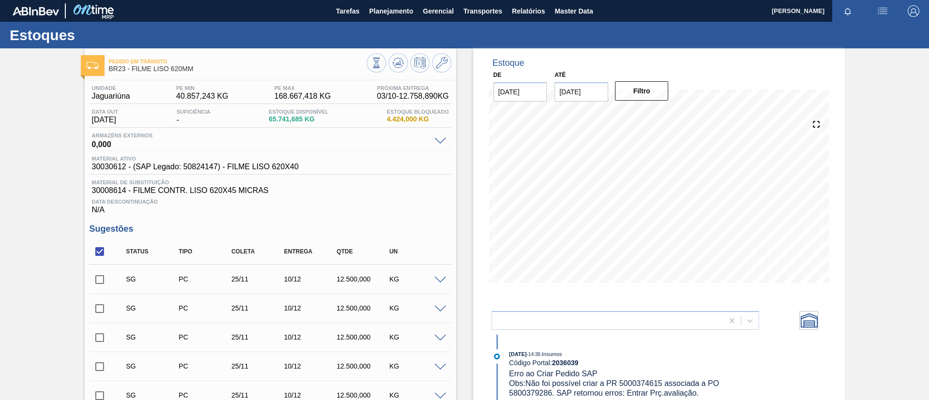
scroll to position [363, 0]
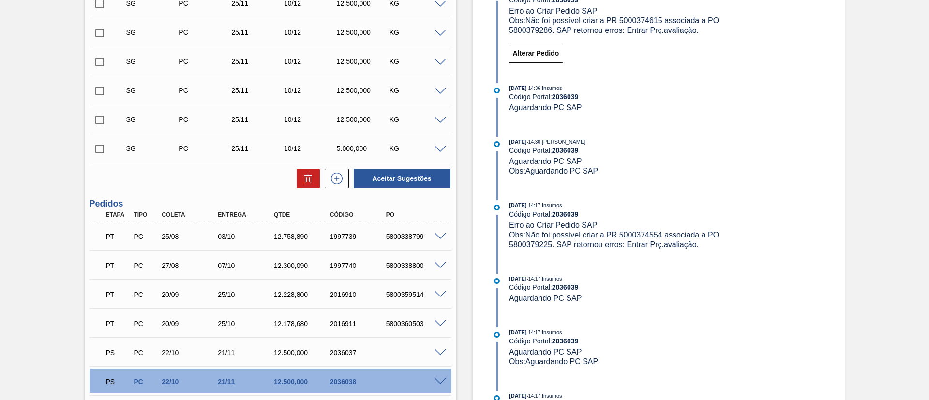
click at [436, 354] on span at bounding box center [440, 352] width 12 height 7
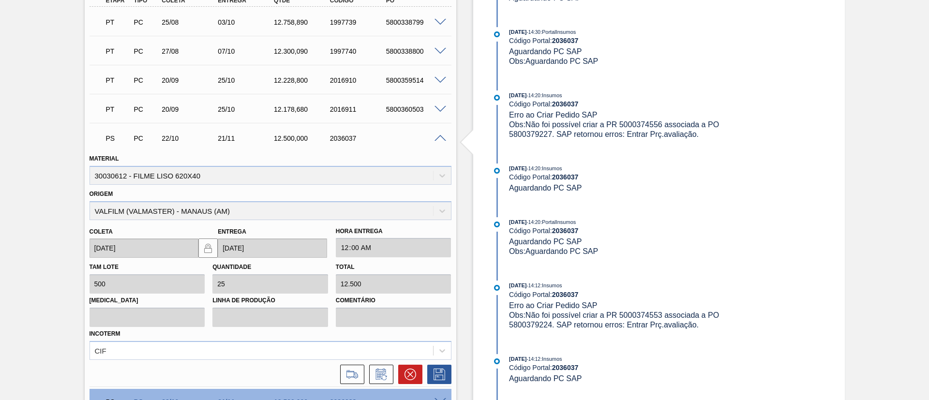
scroll to position [432, 0]
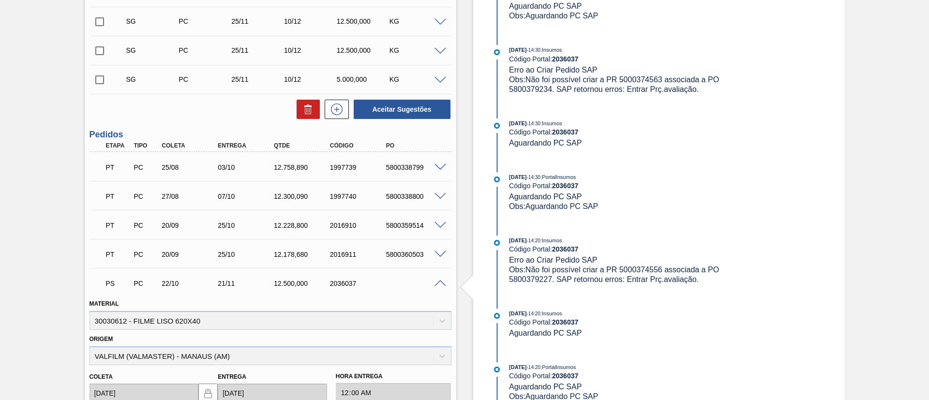
click at [435, 78] on span at bounding box center [440, 80] width 12 height 7
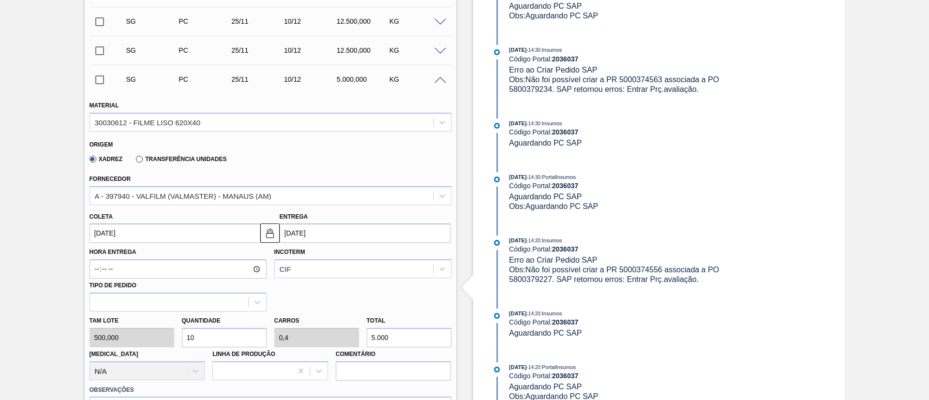
click at [436, 81] on span at bounding box center [440, 80] width 12 height 7
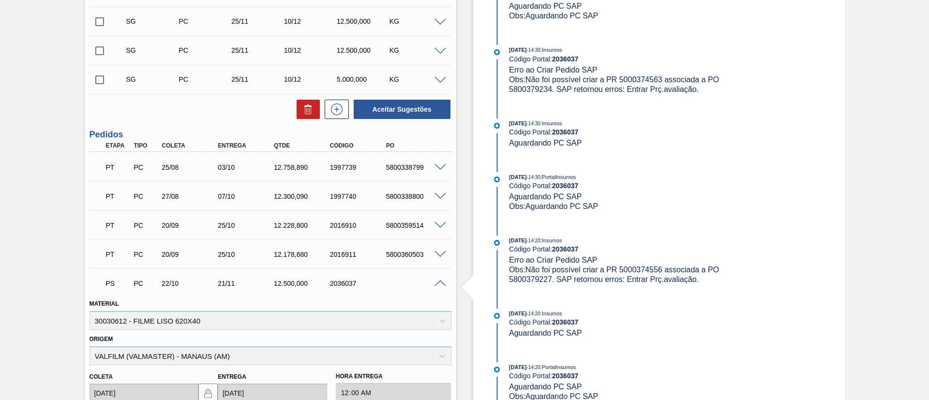
click at [441, 278] on div "PS PC 22/10 21/11 12.500,000 2036037" at bounding box center [270, 282] width 362 height 24
click at [436, 284] on span at bounding box center [440, 283] width 12 height 7
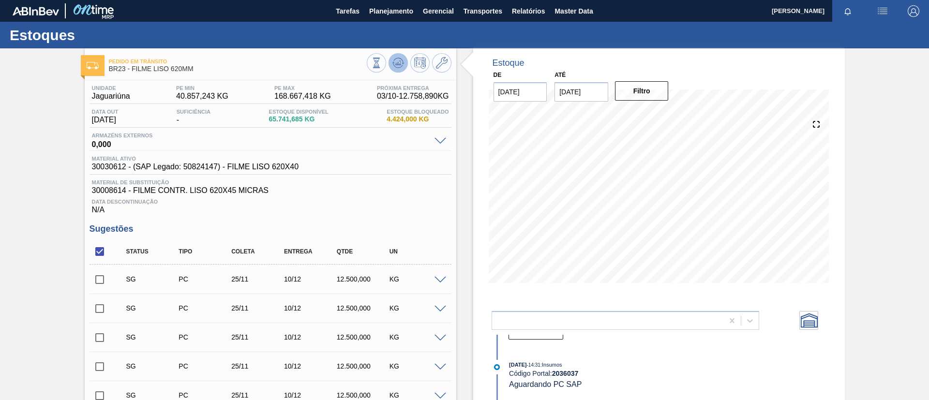
click at [401, 65] on icon at bounding box center [398, 63] width 12 height 12
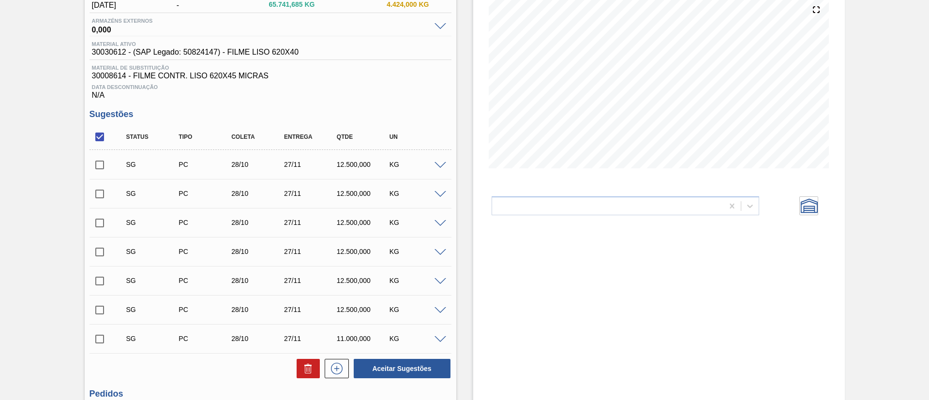
scroll to position [45, 0]
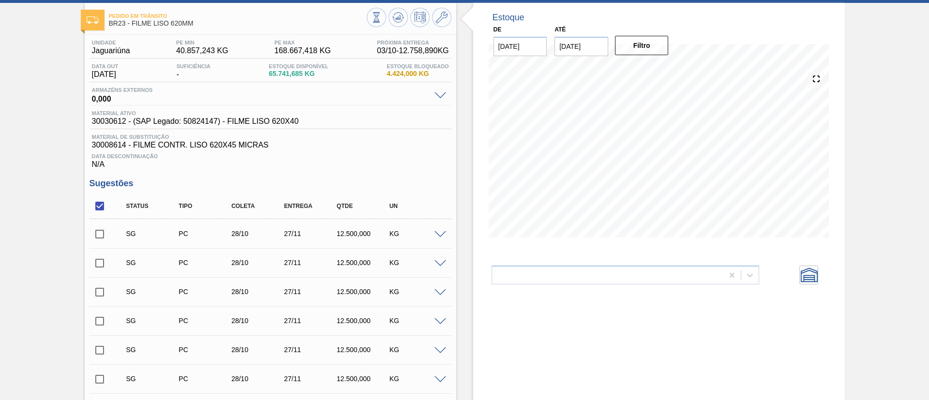
click at [387, 27] on div at bounding box center [409, 19] width 85 height 22
click at [398, 23] on icon at bounding box center [398, 18] width 12 height 12
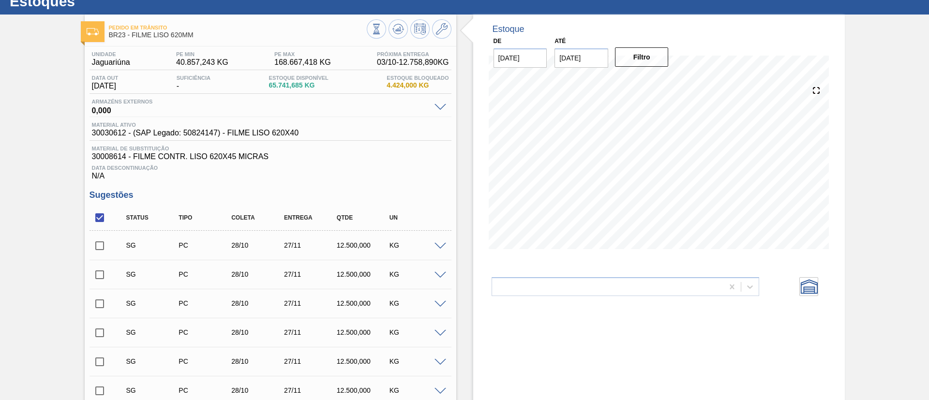
scroll to position [0, 0]
